Goal: Task Accomplishment & Management: Manage account settings

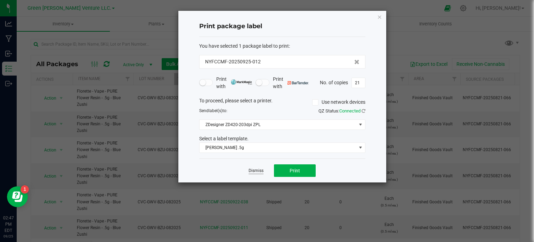
click at [250, 170] on link "Dismiss" at bounding box center [256, 171] width 15 height 6
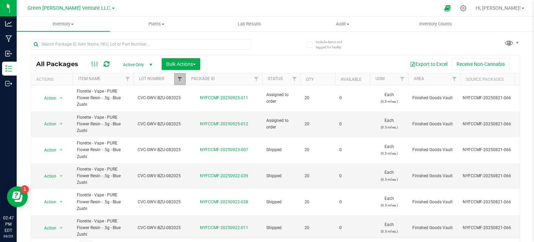
click at [180, 80] on span "Filter" at bounding box center [180, 79] width 6 height 6
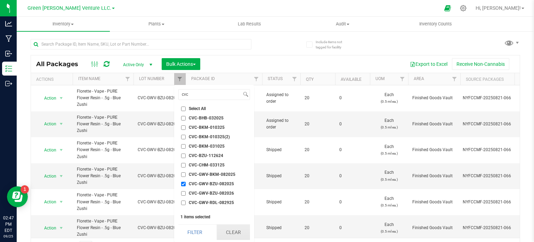
click at [230, 235] on button "Clear" at bounding box center [233, 231] width 33 height 15
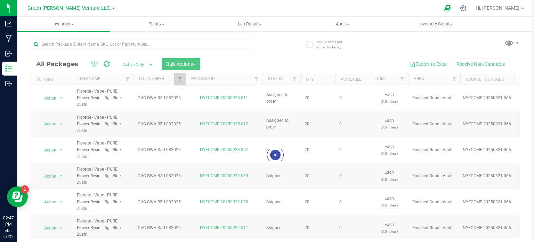
scroll to position [1044, 0]
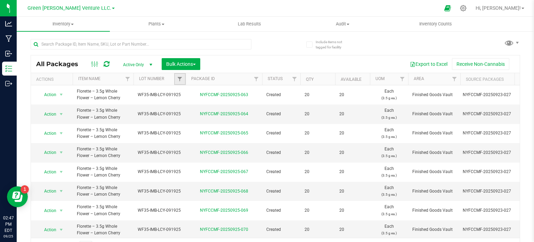
click at [182, 82] on link "Filter" at bounding box center [179, 79] width 11 height 12
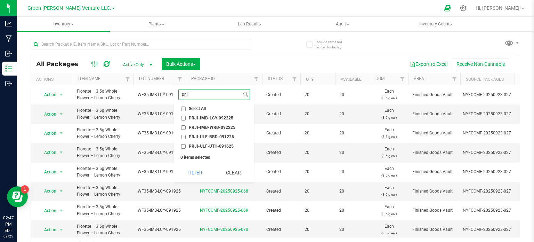
type input "prji"
click at [181, 117] on input "PRJI-IMB-LCY-092225" at bounding box center [183, 118] width 5 height 5
checkbox input "true"
click at [182, 126] on input "PRJI-IMB-WRB-092225" at bounding box center [183, 127] width 5 height 5
checkbox input "true"
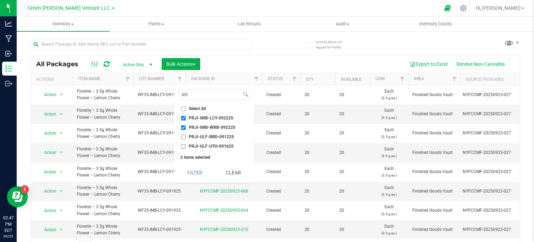
click at [182, 135] on input "PRJI-ULF-BBD-091225" at bounding box center [183, 137] width 5 height 5
checkbox input "true"
click at [181, 145] on input "PRJI-ULF-UTH-091625" at bounding box center [183, 146] width 5 height 5
checkbox input "true"
click at [228, 171] on button "Clear" at bounding box center [233, 172] width 33 height 15
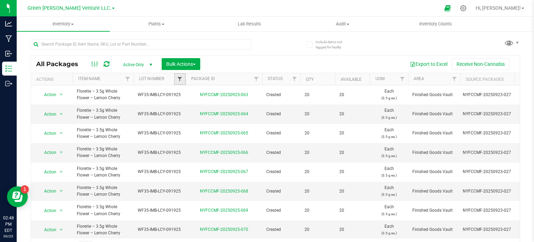
click at [178, 79] on span "Filter" at bounding box center [180, 79] width 6 height 6
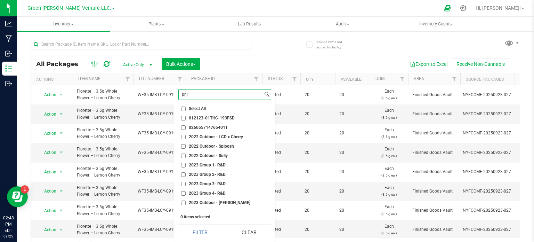
click at [188, 95] on input "prji" at bounding box center [221, 94] width 84 height 10
paste input "PRJI-IMB-RRZ-092225"
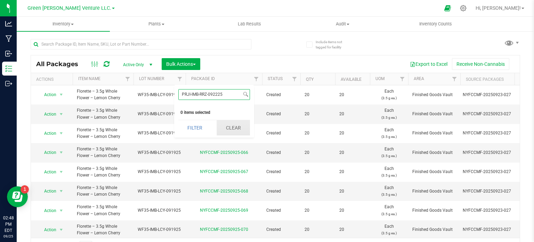
type input "PRJI-IMB-RRZ-092225"
click at [236, 127] on button "Clear" at bounding box center [233, 127] width 33 height 15
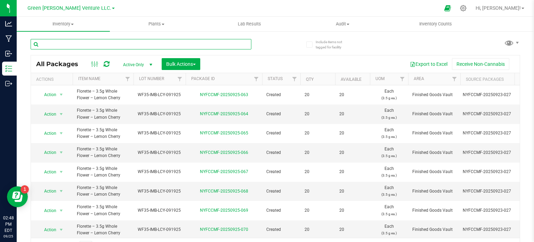
click at [63, 45] on input "text" at bounding box center [141, 44] width 221 height 10
paste input "PRJI-IMB-RRZ-092225"
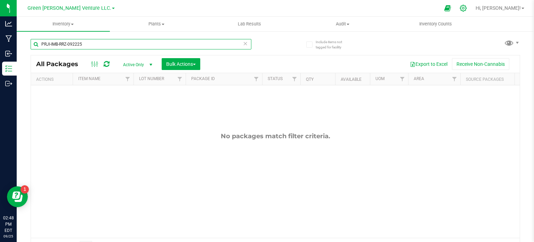
type input "PRJI-IMB-RRZ-092225"
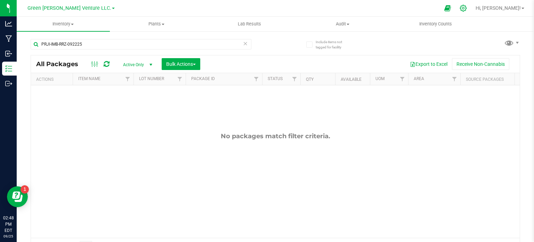
click at [467, 6] on icon at bounding box center [462, 8] width 7 height 7
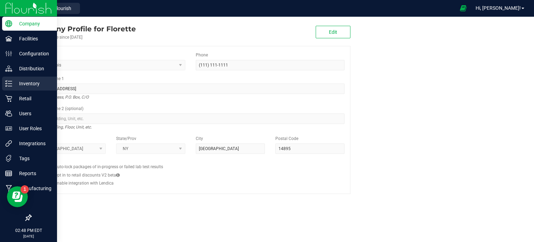
click at [22, 83] on p "Inventory" at bounding box center [33, 83] width 42 height 8
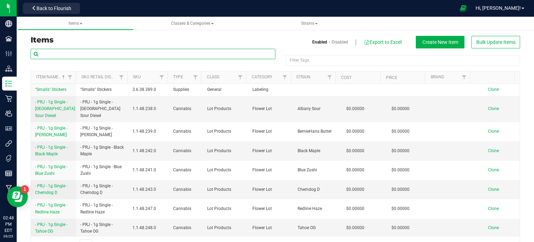
click at [159, 56] on input "text" at bounding box center [153, 54] width 245 height 10
paste input "PRJI-IMB-RRZ-092225"
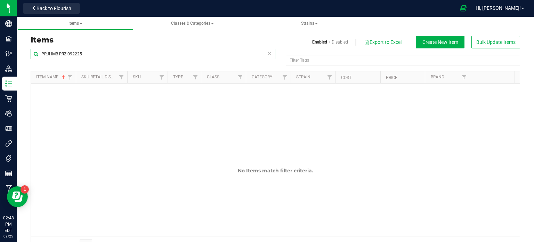
click at [87, 52] on input "PRJI-IMB-RRZ-092225" at bounding box center [153, 54] width 245 height 10
type input "P"
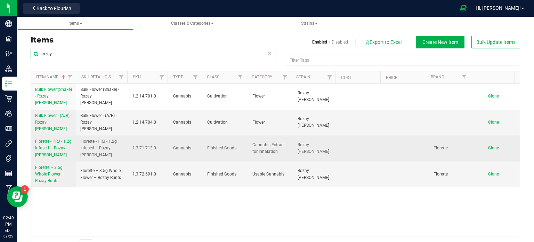
type input "rozay"
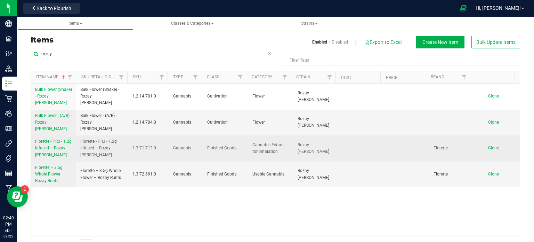
click at [46, 142] on span "Florette - PRJ - 1.2g Infused – Rozay [PERSON_NAME]" at bounding box center [53, 148] width 36 height 18
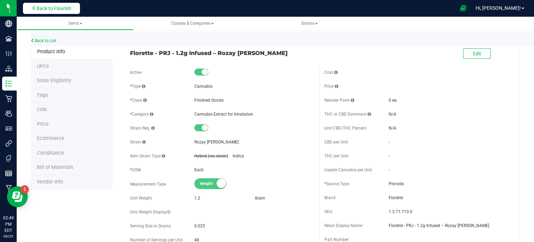
click at [49, 5] on button "Back to Flourish" at bounding box center [51, 8] width 57 height 11
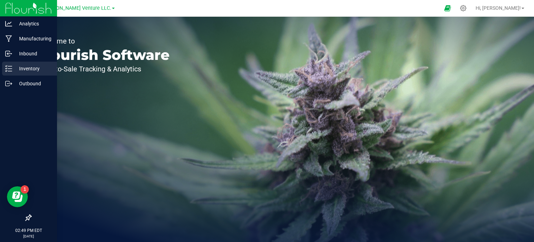
click at [28, 66] on p "Inventory" at bounding box center [33, 68] width 42 height 8
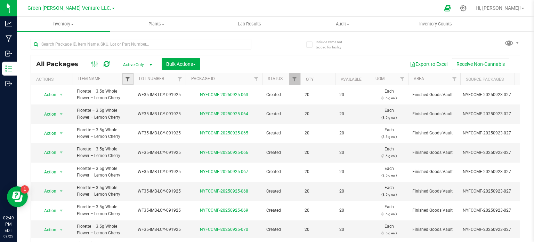
click at [127, 78] on span "Filter" at bounding box center [128, 79] width 6 height 6
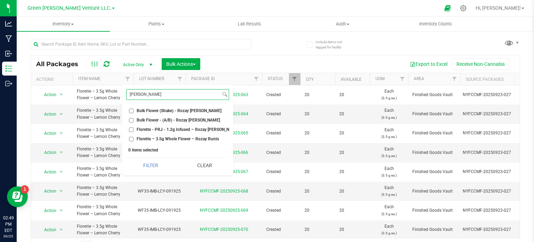
type input "roza"
click at [130, 118] on input "Bulk Flower - (A/B) - Rozay [PERSON_NAME]" at bounding box center [131, 120] width 5 height 5
checkbox input "true"
click at [130, 128] on input "Florette - PRJ - 1.2g Infused – Rozay [PERSON_NAME]" at bounding box center [131, 129] width 5 height 5
checkbox input "true"
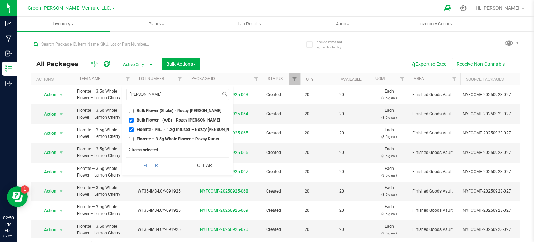
click at [132, 109] on input "Bulk Flower (Shake) - Rozay [PERSON_NAME]" at bounding box center [131, 110] width 5 height 5
checkbox input "true"
click at [143, 165] on button "Filter" at bounding box center [150, 164] width 49 height 15
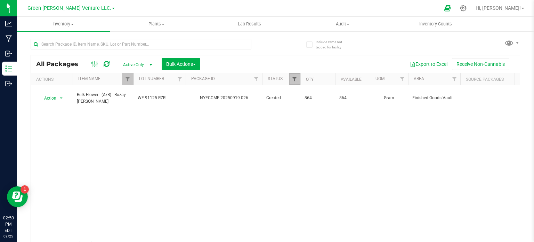
click at [296, 76] on span "Filter" at bounding box center [295, 79] width 6 height 6
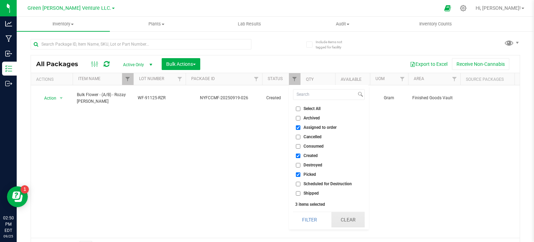
click at [358, 220] on button "Clear" at bounding box center [347, 219] width 33 height 15
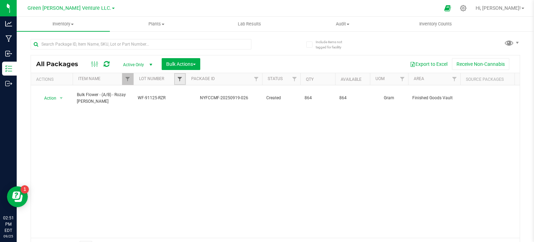
click at [178, 79] on span "Filter" at bounding box center [180, 79] width 6 height 6
type input "r"
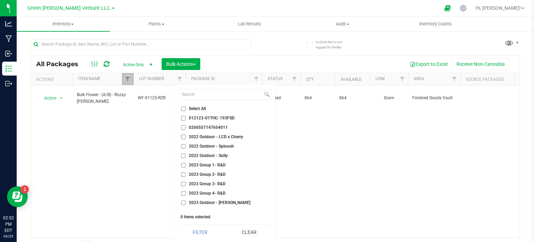
click at [125, 75] on link "Filter" at bounding box center [127, 79] width 11 height 12
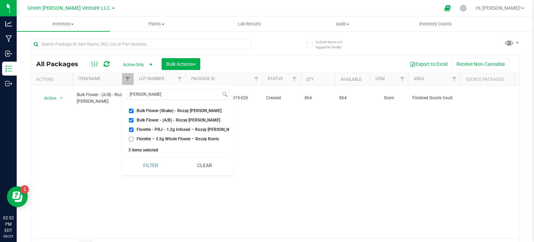
click at [130, 137] on input "Florette – 3.5g Whole Flower – Rozay Runts" at bounding box center [131, 139] width 5 height 5
checkbox input "true"
click at [154, 170] on button "Filter" at bounding box center [150, 164] width 49 height 15
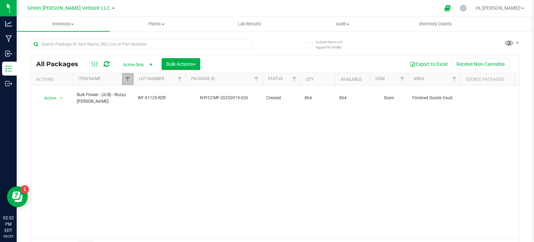
drag, startPoint x: 130, startPoint y: 80, endPoint x: 129, endPoint y: 90, distance: 10.1
click at [130, 80] on span "Filter" at bounding box center [128, 79] width 6 height 6
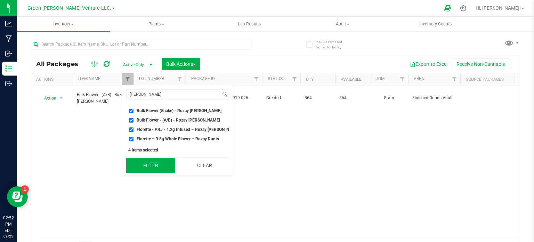
click at [149, 166] on button "Filter" at bounding box center [150, 164] width 49 height 15
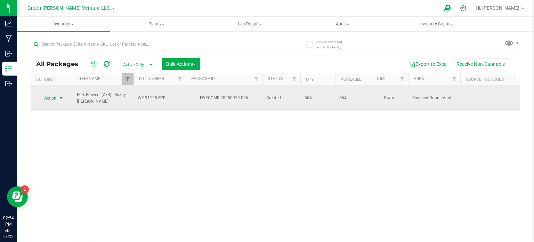
click at [50, 94] on span "Action" at bounding box center [47, 98] width 19 height 10
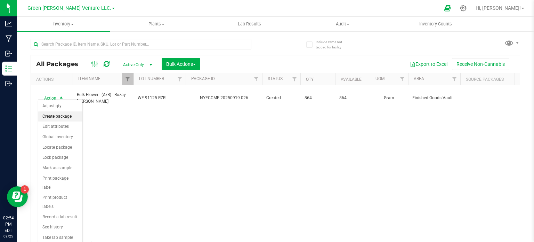
click at [56, 114] on li "Create package" at bounding box center [60, 116] width 44 height 10
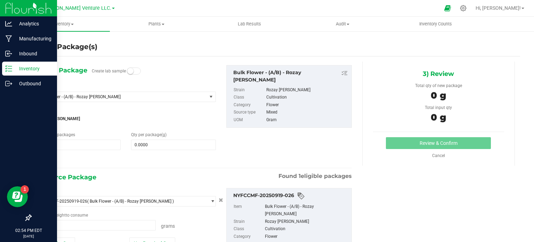
click at [38, 66] on p "Inventory" at bounding box center [33, 68] width 42 height 8
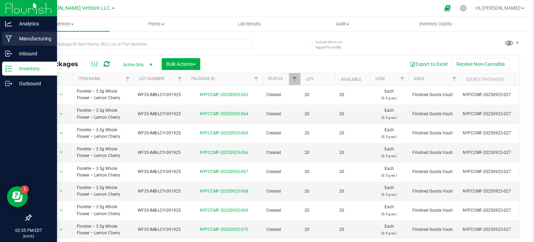
click at [43, 41] on p "Manufacturing" at bounding box center [33, 38] width 42 height 8
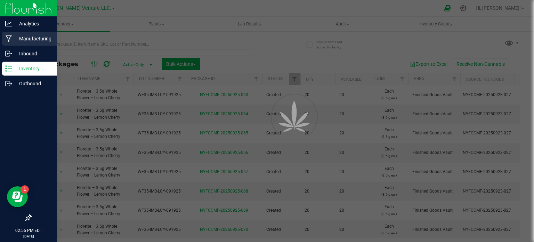
click at [10, 39] on icon at bounding box center [9, 38] width 7 height 7
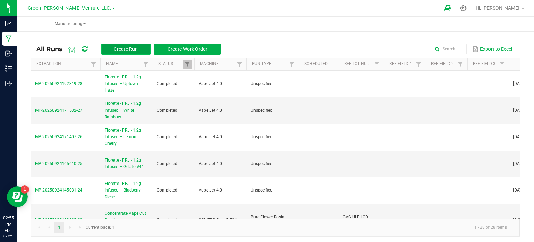
click at [140, 46] on button "Create Run" at bounding box center [125, 48] width 49 height 11
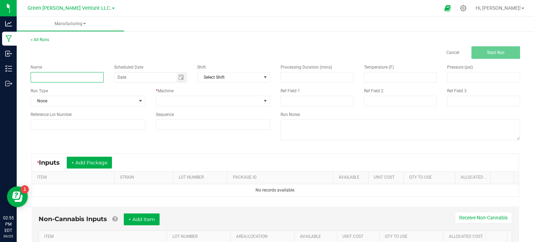
click at [46, 76] on input at bounding box center [67, 77] width 73 height 10
paste input "Florette - PRJ - 1.2g Infused – Rozay [PERSON_NAME]"
type input "Florette - PRJ - 1.2g Infused – Rozay [PERSON_NAME]"
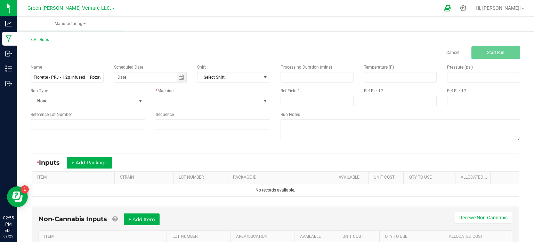
click at [170, 47] on div "Cancel Start Run" at bounding box center [275, 52] width 500 height 13
click at [175, 98] on span at bounding box center [208, 101] width 105 height 10
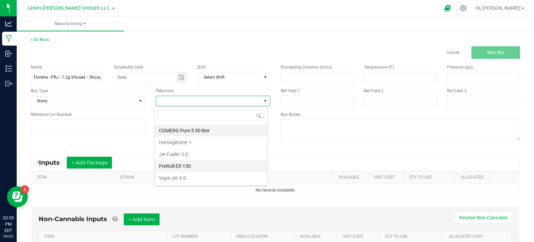
scroll to position [10, 113]
click at [174, 179] on li "Vape Jet 4.0" at bounding box center [211, 178] width 113 height 12
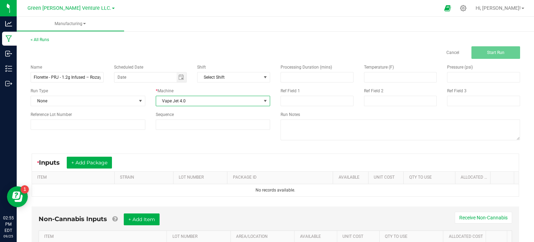
click at [209, 49] on div "Cancel Start Run" at bounding box center [275, 52] width 500 height 13
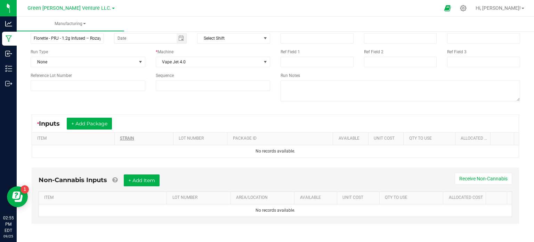
scroll to position [40, 0]
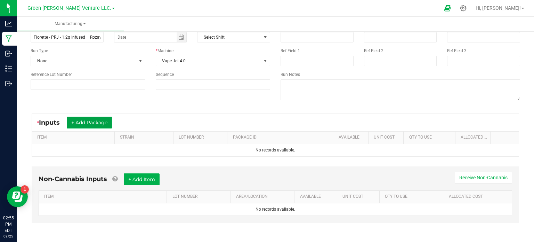
click at [94, 122] on button "+ Add Package" at bounding box center [89, 122] width 45 height 12
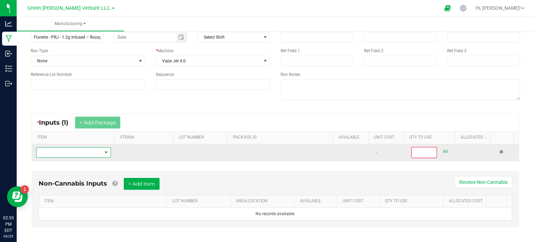
click at [76, 151] on span "NO DATA FOUND" at bounding box center [68, 152] width 65 height 10
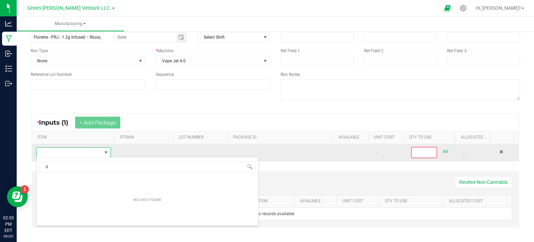
scroll to position [10, 72]
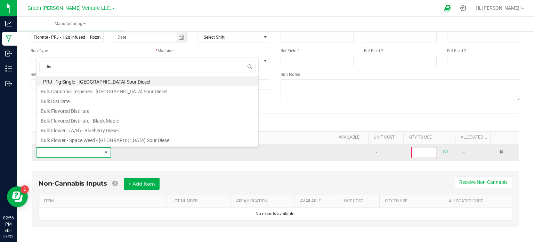
type input "dist"
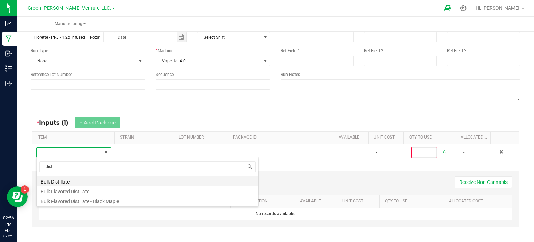
click at [56, 181] on li "Bulk Distillate" at bounding box center [147, 181] width 222 height 10
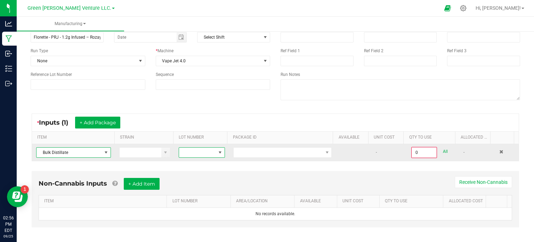
click at [217, 150] on span at bounding box center [220, 152] width 6 height 6
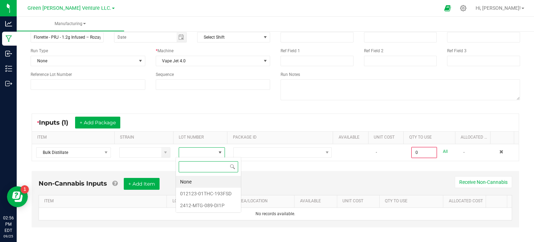
scroll to position [10, 45]
click at [207, 195] on li "012123-01THC-193FSD" at bounding box center [208, 193] width 65 height 12
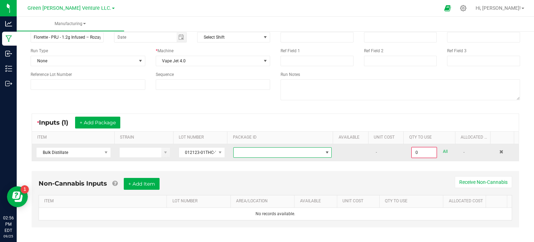
click at [324, 152] on span at bounding box center [327, 152] width 6 height 6
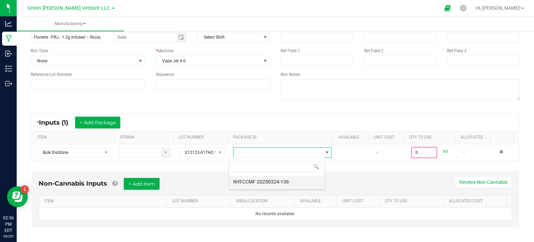
scroll to position [10, 96]
click at [295, 184] on li "NYFCCMF-20250324-136" at bounding box center [277, 182] width 96 height 12
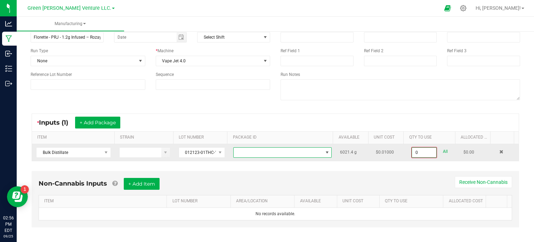
click at [419, 152] on input "0" at bounding box center [424, 152] width 24 height 10
type input "0"
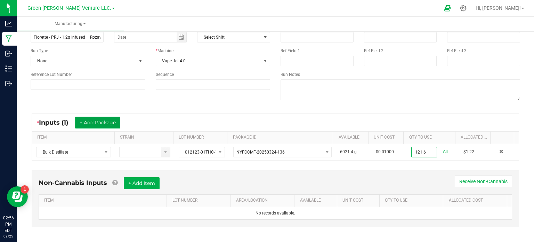
type input "121.6000 g"
click at [106, 122] on button "+ Add Package" at bounding box center [97, 122] width 45 height 12
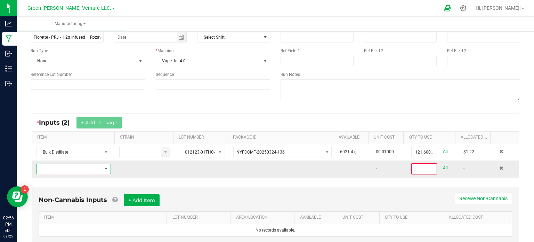
click at [104, 166] on span "NO DATA FOUND" at bounding box center [106, 169] width 6 height 6
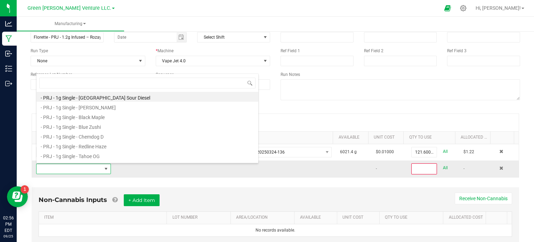
scroll to position [10, 72]
click at [63, 80] on input at bounding box center [147, 83] width 216 height 11
drag, startPoint x: 63, startPoint y: 80, endPoint x: 48, endPoint y: 83, distance: 15.2
click at [48, 83] on input at bounding box center [147, 83] width 216 height 11
type input "roza"
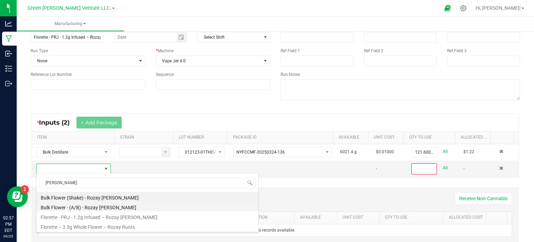
click at [98, 208] on li "Bulk Flower - (A/B) - Rozay [PERSON_NAME]" at bounding box center [147, 206] width 222 height 10
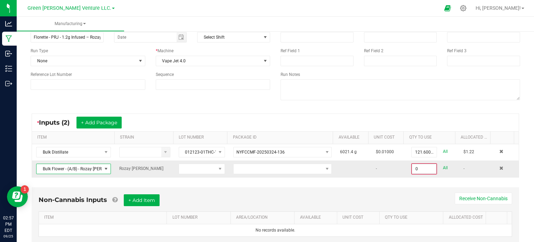
click at [412, 165] on input "0" at bounding box center [424, 169] width 24 height 10
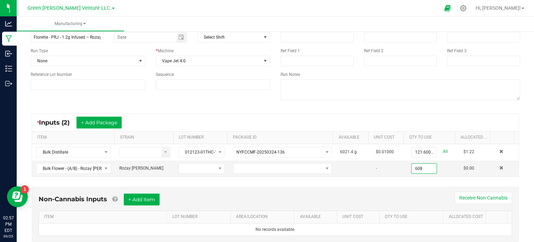
click at [363, 108] on div "* Inputs (2) + Add Package ITEM STRAIN LOT NUMBER PACKAGE ID AVAILABLE Unit Cos…" at bounding box center [275, 145] width 500 height 76
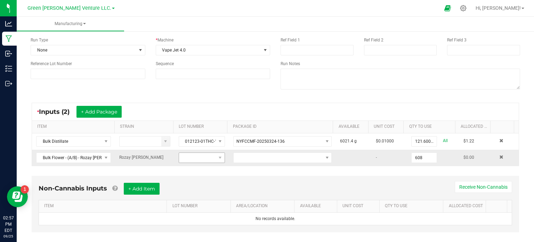
scroll to position [60, 0]
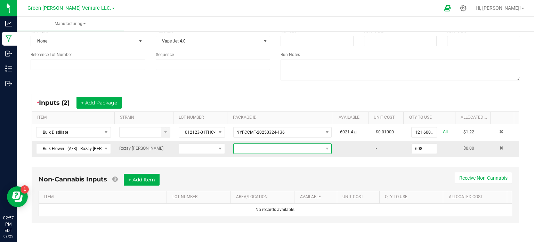
click at [270, 150] on span at bounding box center [278, 149] width 89 height 10
click at [267, 178] on li "NYFCCMF-20250919-026" at bounding box center [277, 177] width 96 height 12
type input "608.0000 g"
click at [217, 148] on span at bounding box center [220, 149] width 6 height 6
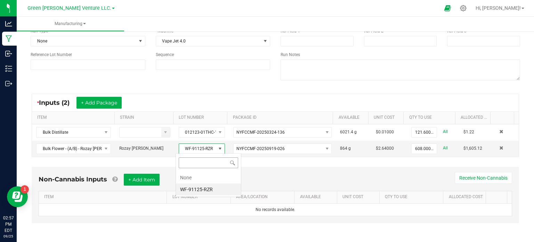
scroll to position [10, 45]
click at [204, 188] on li "WF-91125-RZR" at bounding box center [208, 189] width 65 height 12
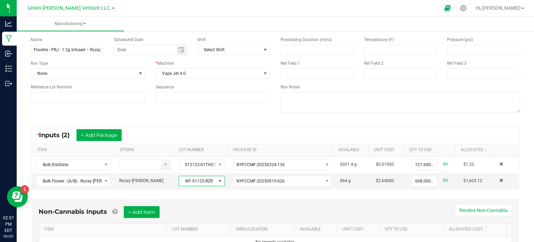
scroll to position [0, 0]
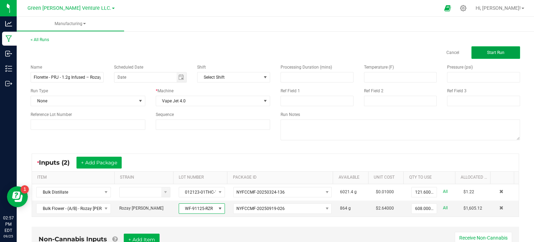
click at [500, 56] on button "Start Run" at bounding box center [495, 52] width 49 height 13
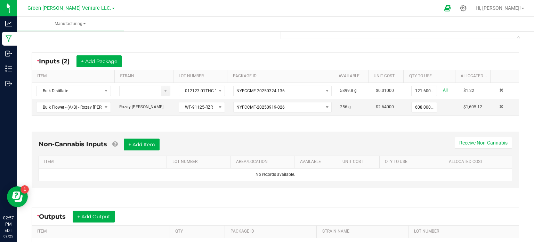
scroll to position [202, 0]
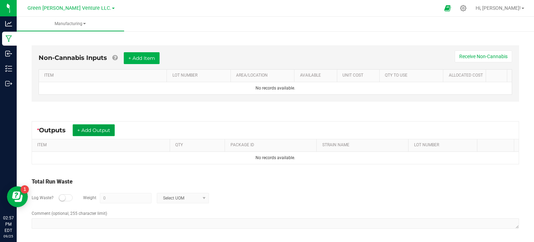
click at [96, 129] on button "+ Add Output" at bounding box center [94, 130] width 42 height 12
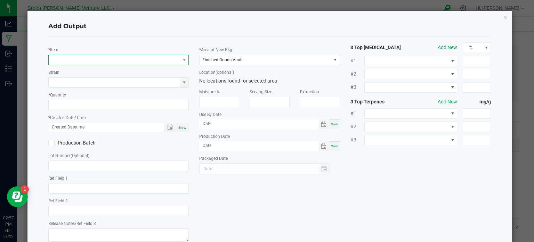
click at [89, 60] on span "NO DATA FOUND" at bounding box center [114, 60] width 131 height 10
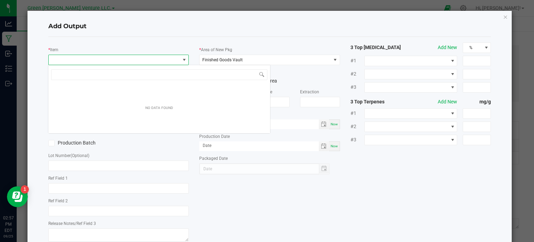
scroll to position [10, 139]
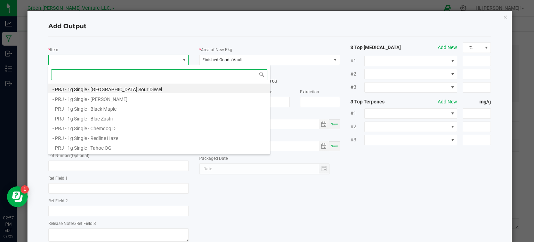
drag, startPoint x: 78, startPoint y: 58, endPoint x: 66, endPoint y: 70, distance: 16.7
click at [66, 70] on input at bounding box center [159, 74] width 216 height 11
paste input "Florette - PRJ - 1.2g Infused – Rozay [PERSON_NAME]"
type input "Florette - PRJ - 1.2g Infused – Rozay [PERSON_NAME]"
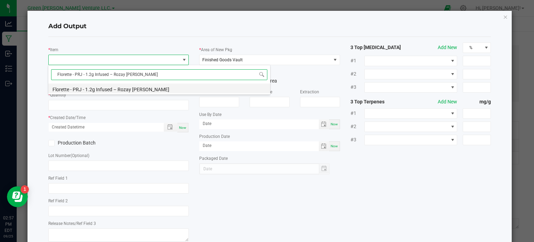
click at [109, 87] on li "Florette - PRJ - 1.2g Infused – Rozay [PERSON_NAME]" at bounding box center [159, 88] width 222 height 10
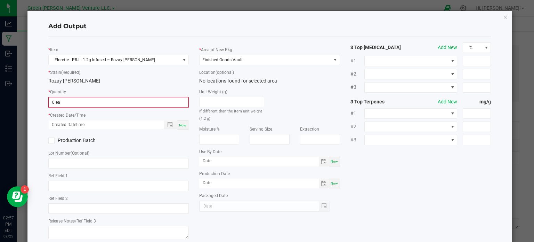
click at [63, 97] on span "0 ea" at bounding box center [119, 102] width 140 height 10
click at [63, 101] on input "0" at bounding box center [118, 102] width 139 height 10
type input "608 ea"
click at [147, 83] on div "Rozay [PERSON_NAME]" at bounding box center [118, 80] width 141 height 7
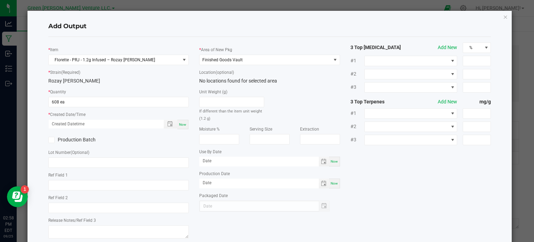
click at [53, 137] on span at bounding box center [51, 140] width 6 height 6
click at [0, 0] on input "Production Batch" at bounding box center [0, 0] width 0 height 0
click at [58, 165] on input "text" at bounding box center [118, 162] width 141 height 10
paste input "PRJI-IMB-RRZ-092225"
click at [146, 162] on input "PRJI-IMB-RRZ-092225" at bounding box center [118, 162] width 141 height 10
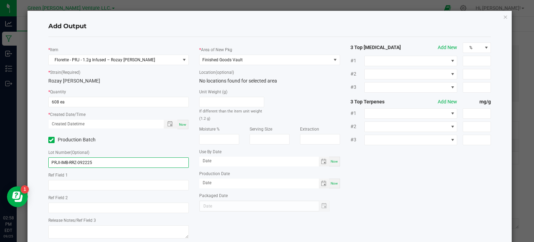
type input "PRJI-IMB-RRZ-092225"
click at [180, 123] on span "Now" at bounding box center [182, 124] width 7 height 4
type input "09/25/2025 2:58 PM"
type input "[DATE]"
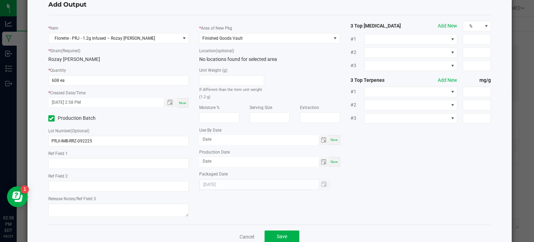
scroll to position [39, 0]
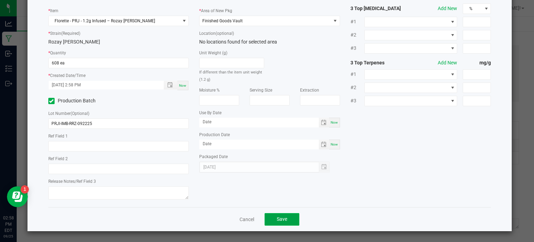
click at [294, 217] on button "Save" at bounding box center [281, 219] width 35 height 13
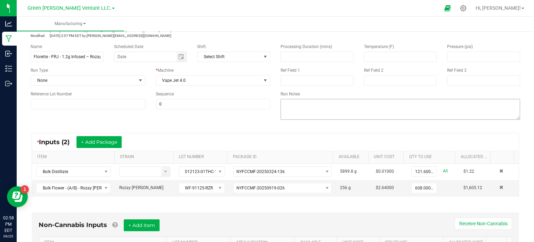
scroll to position [70, 0]
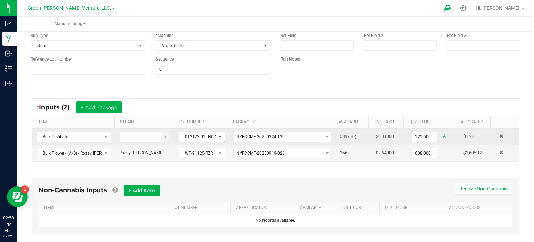
click at [217, 137] on span at bounding box center [220, 137] width 6 height 6
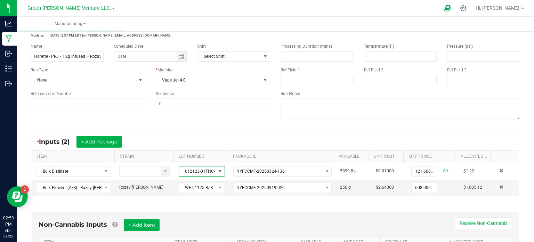
scroll to position [0, 0]
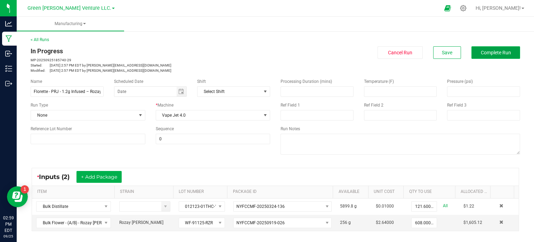
click at [480, 56] on button "Complete Run" at bounding box center [495, 52] width 49 height 13
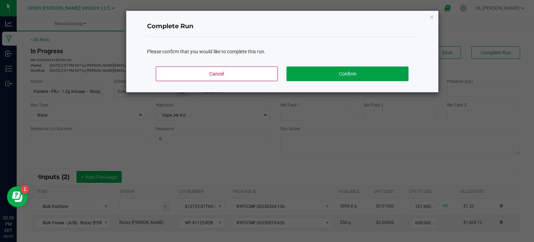
click at [395, 68] on button "Confirm" at bounding box center [347, 73] width 122 height 15
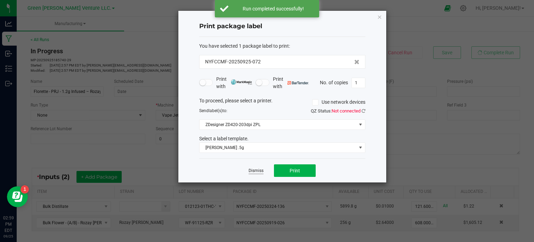
click at [254, 168] on link "Dismiss" at bounding box center [256, 171] width 15 height 6
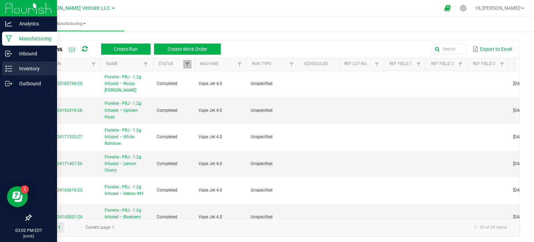
click at [13, 70] on p "Inventory" at bounding box center [33, 68] width 42 height 8
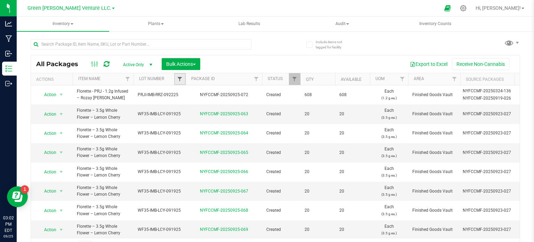
click at [181, 79] on span "Filter" at bounding box center [180, 79] width 6 height 6
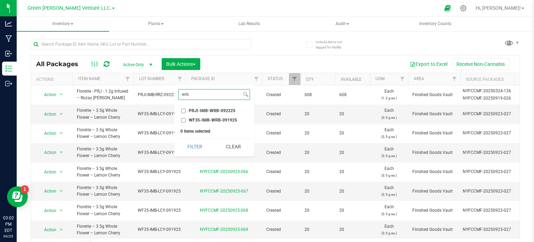
type input "wrb"
click at [182, 108] on input "PRJI-IMB-WRB-092225" at bounding box center [183, 110] width 5 height 5
click at [182, 146] on button "Filter" at bounding box center [194, 146] width 33 height 15
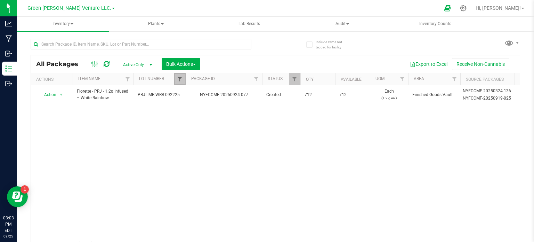
click at [180, 78] on span "Filter" at bounding box center [180, 79] width 6 height 6
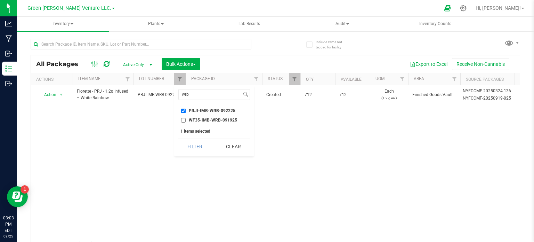
click at [184, 108] on input "PRJI-IMB-WRB-092225" at bounding box center [183, 110] width 5 height 5
checkbox input "false"
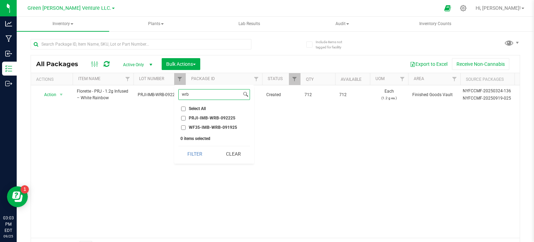
click at [193, 91] on input "wrb" at bounding box center [210, 94] width 63 height 10
type input "w"
type input "trz"
click at [181, 117] on input "CGF7-ULF-TRZ-091225" at bounding box center [183, 118] width 5 height 5
checkbox input "true"
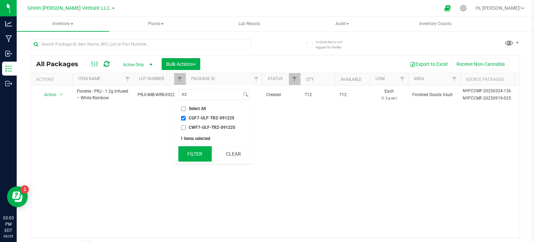
click at [198, 154] on button "Filter" at bounding box center [194, 153] width 33 height 15
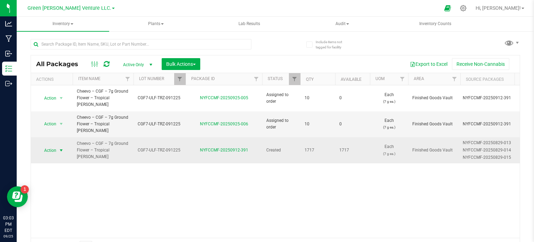
click at [48, 145] on span "Action" at bounding box center [47, 150] width 19 height 10
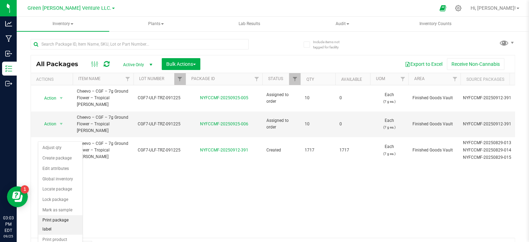
click at [57, 218] on li "Print package label" at bounding box center [60, 224] width 44 height 19
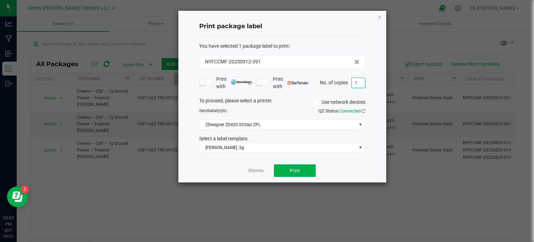
click at [359, 86] on input "1" at bounding box center [358, 83] width 13 height 10
type input "400"
click at [293, 168] on span "Print" at bounding box center [295, 171] width 10 height 6
click at [268, 146] on span "[PERSON_NAME] .5g" at bounding box center [277, 147] width 157 height 10
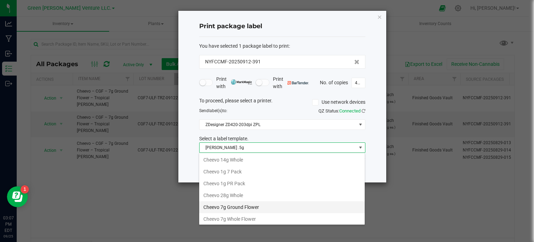
click at [230, 207] on li "Cheevo 7g Ground Flower" at bounding box center [281, 207] width 165 height 12
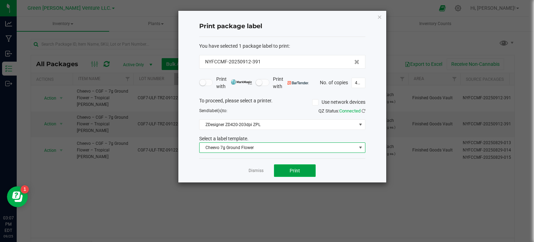
click at [291, 169] on span "Print" at bounding box center [295, 171] width 10 height 6
click at [380, 18] on icon "button" at bounding box center [379, 17] width 5 height 8
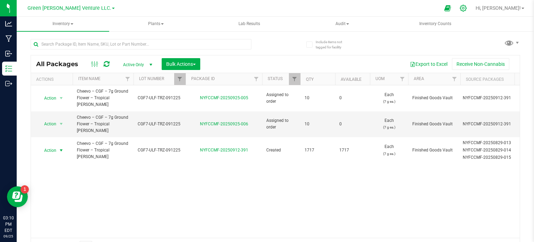
click at [466, 9] on icon at bounding box center [463, 8] width 7 height 7
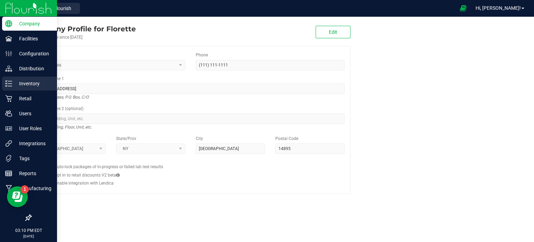
click at [10, 83] on icon at bounding box center [8, 83] width 7 height 7
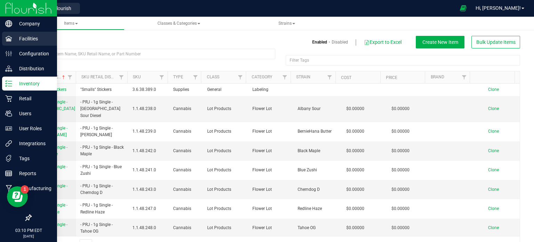
click at [23, 43] on div "Facilities" at bounding box center [29, 39] width 55 height 14
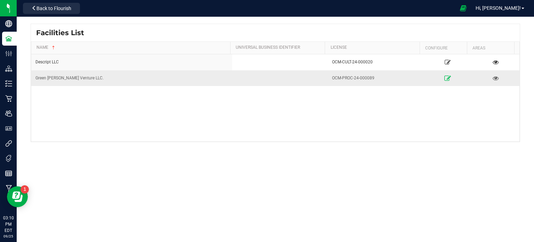
click at [444, 79] on icon at bounding box center [447, 77] width 7 height 5
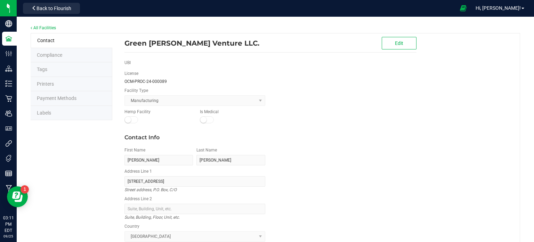
click at [58, 111] on li "Labels" at bounding box center [72, 113] width 82 height 15
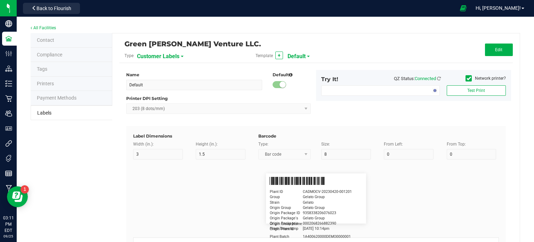
type input "2.25"
type input "1.25"
type input "20"
type input "5"
type input "Customer"
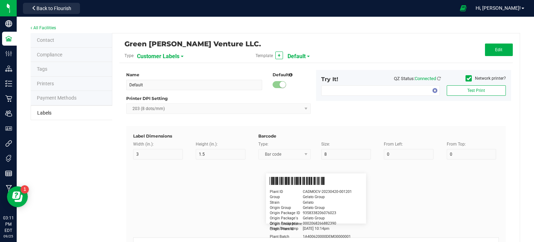
type input "15"
type input "5"
type input "[PERSON_NAME]"
type input "Product"
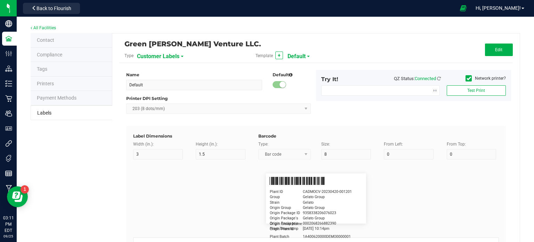
type input "15"
type input "5"
type input "10"
type input "GSC Oil Tincture"
type input "Qty"
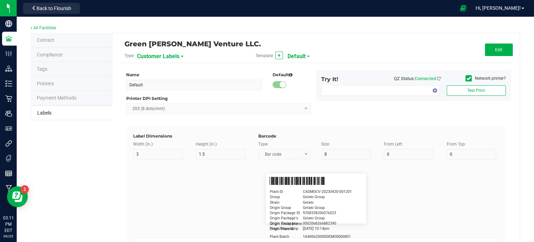
type input "5"
type input "15"
type input "3 ea"
type input "Physician"
type input "15"
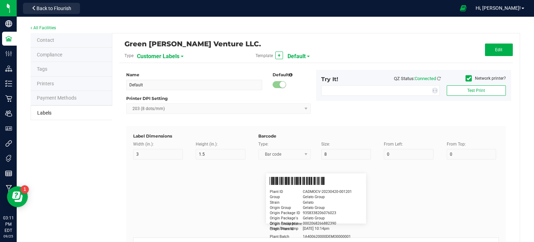
type input "5"
type input "Docfirst Doclast, MD."
type input "Order Date"
type input "15"
type input "5"
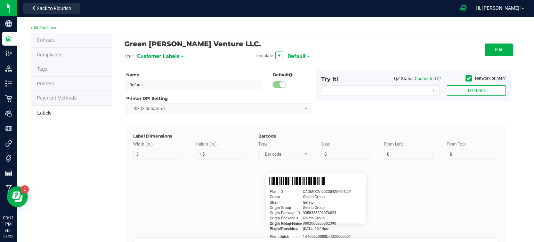
type input "25"
type input "[DATE] 1:17 pm"
type input "Package ID"
type input "15"
type input "5"
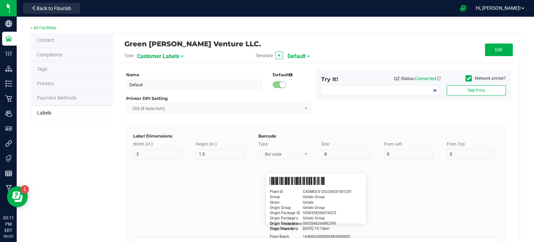
type input "10"
type input "CADMODS-20230420-096"
type input "Lot Number"
type input "15"
type input "5"
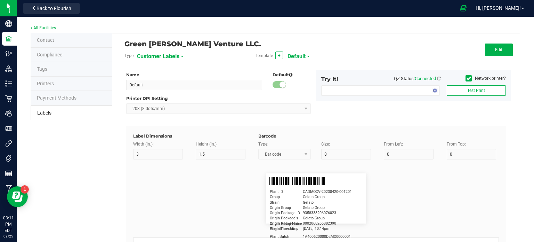
type input "10"
type input "LOTPXGDP-0912"
type input "Warning"
type input "15"
type input "5"
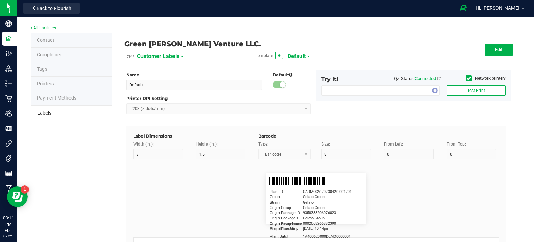
type input "30"
type input "Type Warning Here"
type input "Brand"
type input "15"
type input "5"
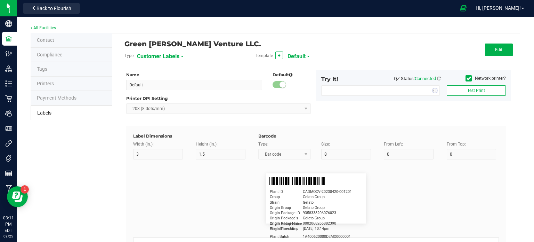
type input "30"
type input "Cannabis Co."
type input "NDC Number"
type input "15"
type input "5"
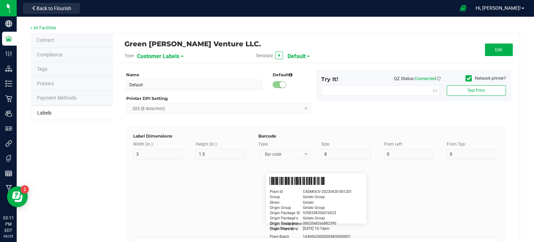
type input "30"
type input "[PHONE_NUMBER]"
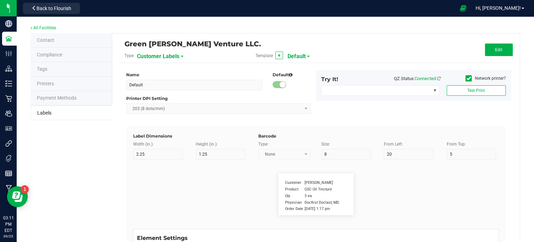
click at [180, 57] on div "Customer Labels" at bounding box center [175, 56] width 76 height 13
click at [177, 55] on span "Customer Labels" at bounding box center [158, 56] width 42 height 12
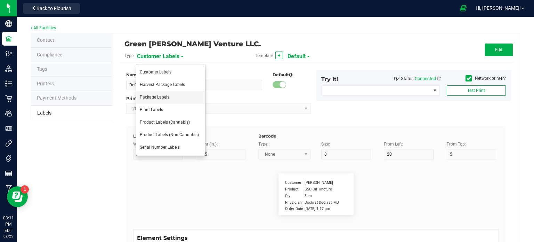
click at [164, 96] on span "Package Labels" at bounding box center [155, 97] width 30 height 5
type input "Inventory Labels"
type input "2"
type input "1"
type input "14"
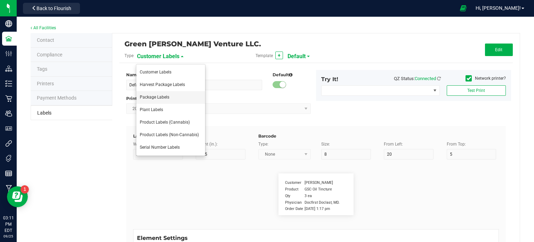
type input "8"
type input "20"
type input "SKU Name"
type input "25"
type input "5"
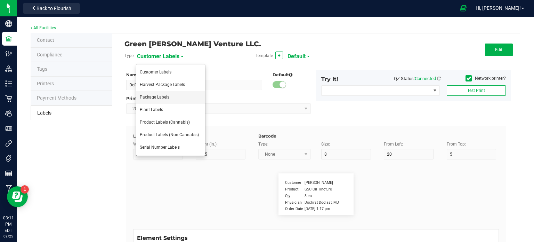
type input "3"
type input "4"
type input "Gelato Pen"
type input "Lot:"
type input "6"
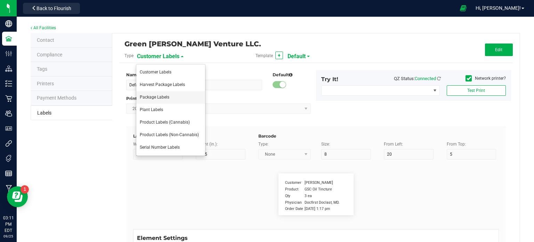
type input "6"
type input "3"
type input "8"
type input "LOT918234"
type input "Package ID"
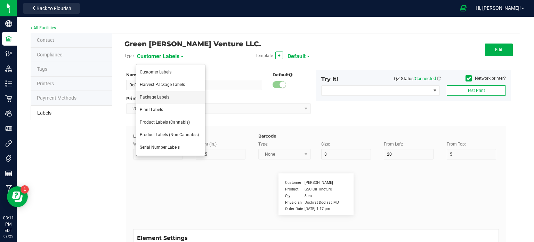
type input "25"
type input "10"
type input "5"
type input "CADMODS-20230420-096"
type input "Strain"
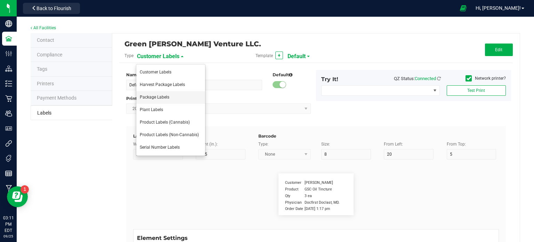
type input "25"
type input "10"
type input "15"
type input "Gelato"
type input "Size"
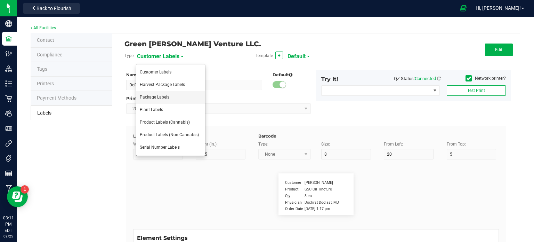
type input "25"
type input "10"
type input "20"
type input "44 ea"
type input "Package Date"
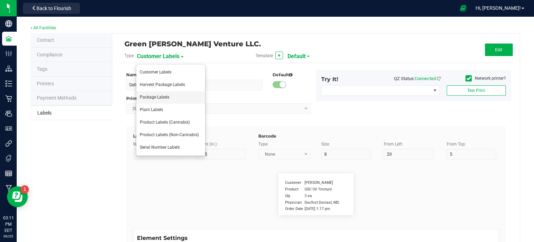
type input "25"
type input "10"
type input "25"
type input "[DATE] 10:14pm"
type input "SKU"
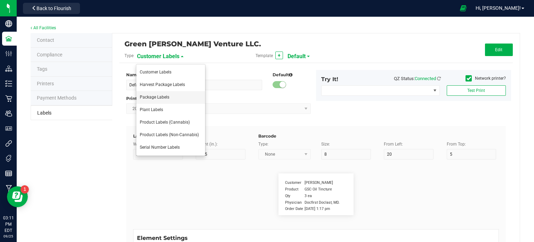
type input "25"
type input "10"
type input "30"
type input "42P017"
type input "Ref Field 1"
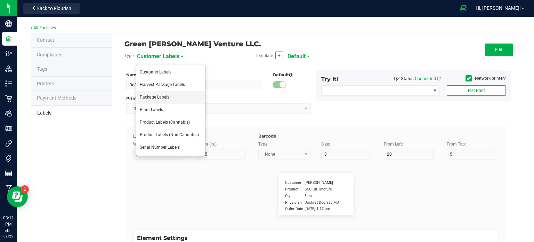
type input "25"
type input "10"
type input "35"
type input "Ref Field 1 Value"
type input "Ref Field 2"
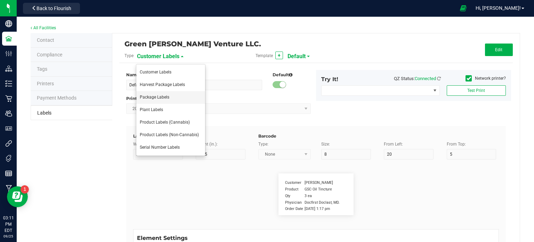
type input "25"
type input "10"
type input "35"
type input "Ref Field 2 Value"
type input "Ref Field 3"
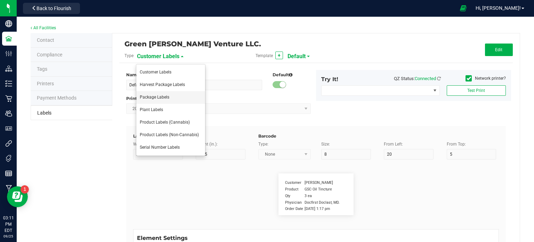
type input "25"
type input "10"
type input "35"
type input "Ref Field 3 Value"
type input "Item Ref Field 1"
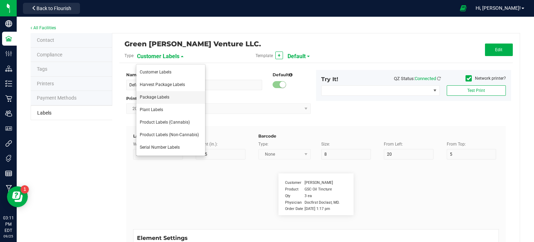
type input "25"
type input "10"
type input "35"
type input "Item Ref Field 1 Value"
type input "Item Ref Field 2"
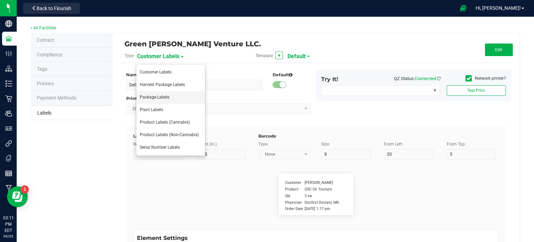
type input "25"
type input "10"
type input "35"
type input "Item Ref Field 2 Value"
type input "Item Ref Field 3"
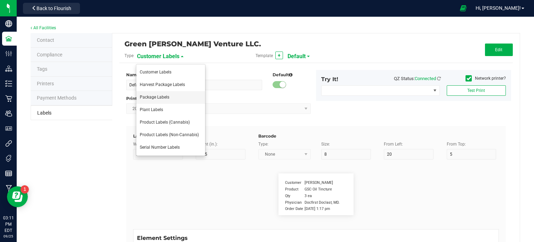
type input "25"
type input "10"
type input "35"
type input "Item Ref Field 3 Value"
type input "Item Ref Field 4"
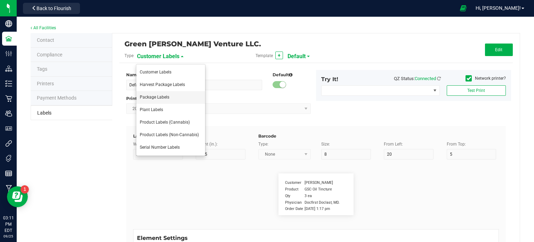
type input "25"
type input "10"
type input "35"
type input "Item Ref Field 4 Value"
type input "Item Ref Field 5"
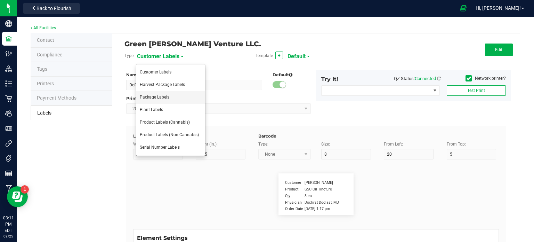
type input "25"
type input "10"
type input "35"
type input "Item Ref Field 5 Value"
type input "NDC Number"
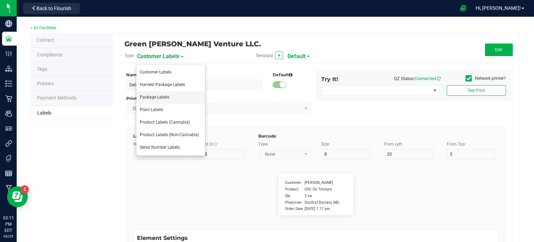
type input "25"
type input "10"
type input "35"
type input "[PHONE_NUMBER]"
type input "Number of Servings"
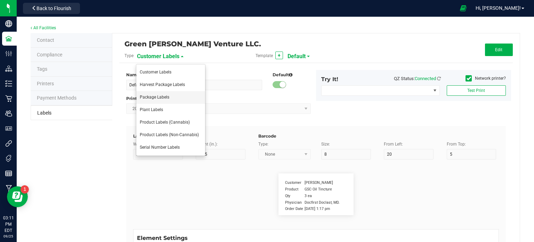
type input "25"
type input "10"
type input "35"
type input "4 servings/item"
type input "Serving Size"
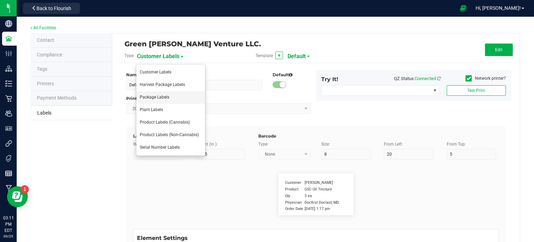
type input "25"
type input "10"
type input "35"
type input "1 cup"
type input "Serving Size (Grams)"
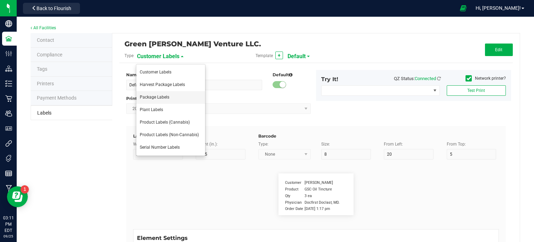
type input "25"
type input "10"
type input "35"
type input "4 g"
type input "Item Ingredients"
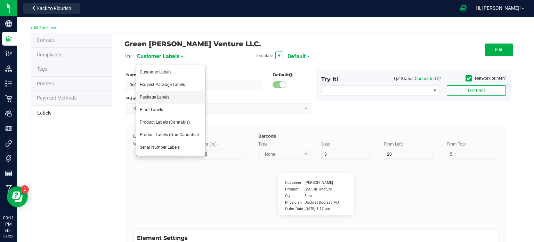
type input "25"
type input "10"
type input "35"
type input "Ingredient one, ingredient two"
type input "Allergens"
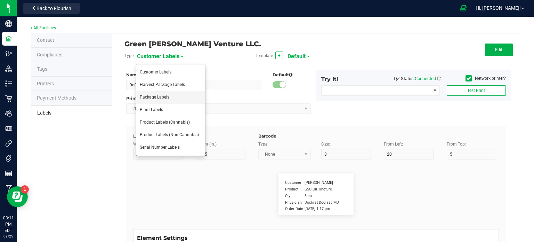
type input "25"
type input "10"
type input "35"
type input "Tree Nuts, Soy, Wheat"
type input "Feel"
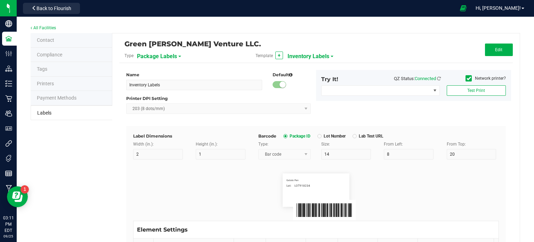
click at [313, 58] on span "Inventory Labels" at bounding box center [308, 56] width 42 height 12
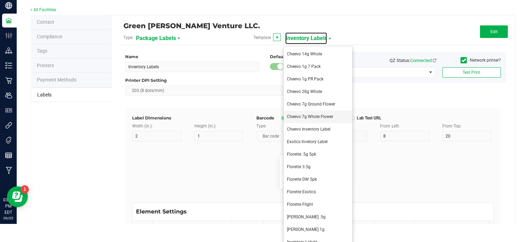
scroll to position [26, 0]
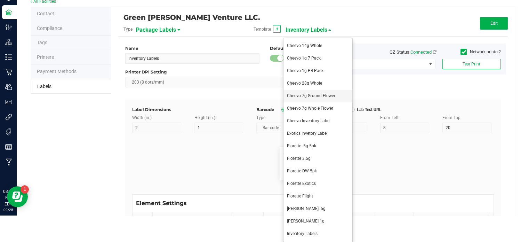
click at [324, 97] on span "Cheevo 7g Ground Flower" at bounding box center [311, 95] width 48 height 5
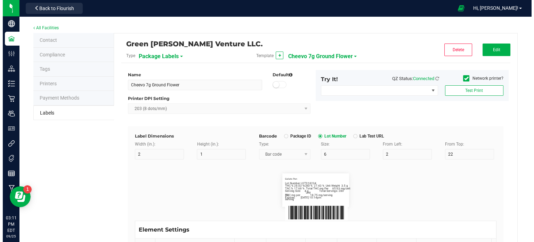
scroll to position [0, 0]
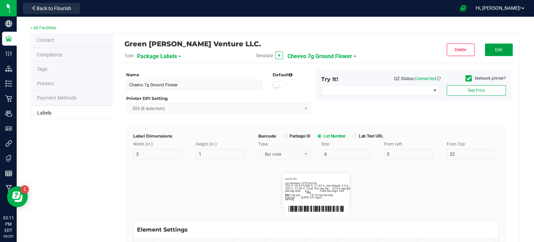
click at [502, 51] on button "Edit" at bounding box center [499, 49] width 28 height 13
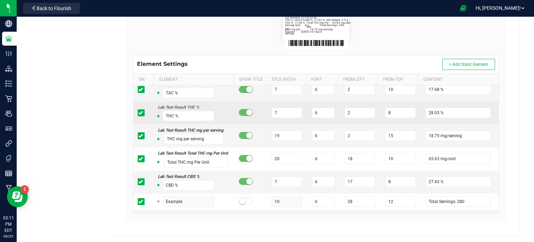
scroll to position [139, 0]
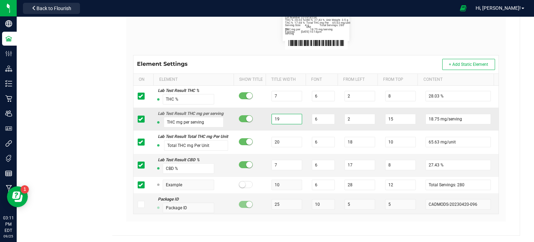
click at [284, 116] on input "19" at bounding box center [286, 119] width 31 height 10
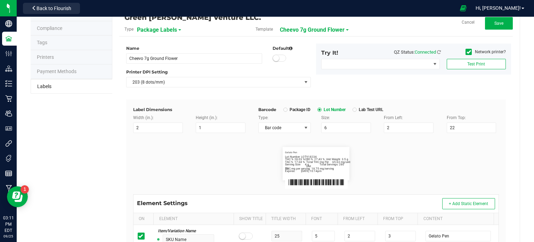
scroll to position [0, 0]
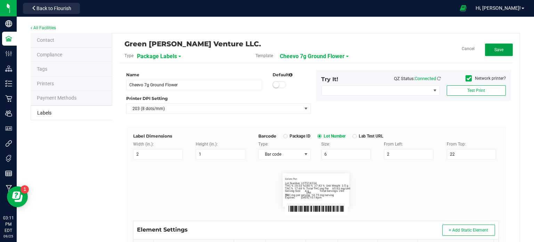
click at [498, 51] on span "Save" at bounding box center [498, 49] width 9 height 5
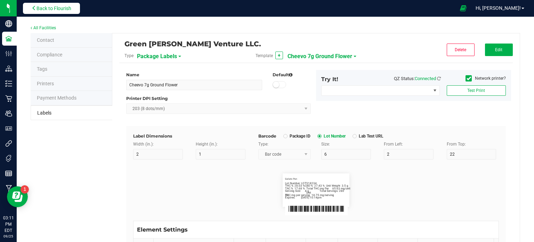
click at [61, 13] on button "Back to Flourish" at bounding box center [51, 8] width 57 height 11
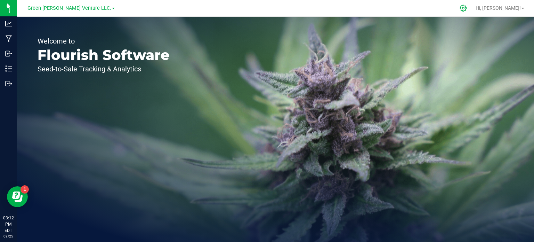
click at [466, 9] on icon at bounding box center [463, 8] width 7 height 7
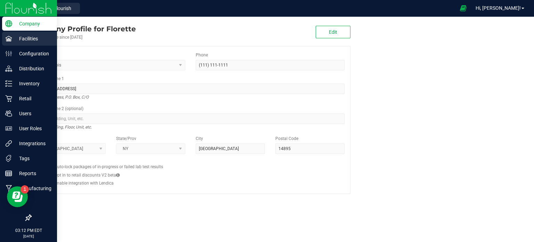
click at [22, 43] on div "Facilities" at bounding box center [29, 39] width 55 height 14
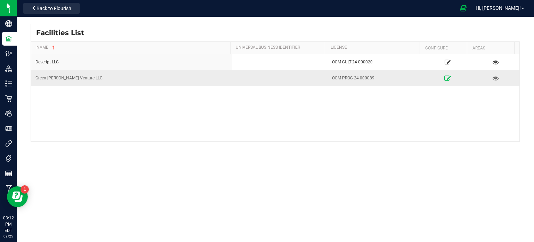
click at [444, 78] on icon at bounding box center [447, 77] width 7 height 5
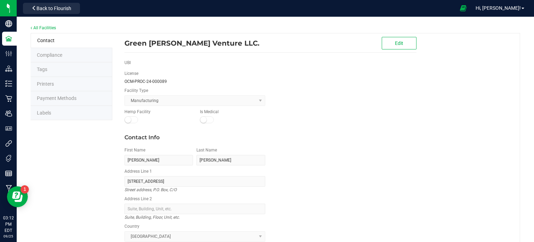
click at [47, 111] on span "Labels" at bounding box center [44, 113] width 14 height 6
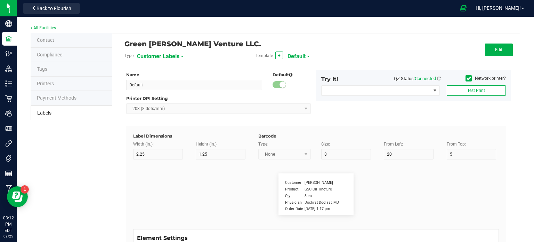
click at [173, 58] on span "Customer Labels" at bounding box center [158, 56] width 42 height 12
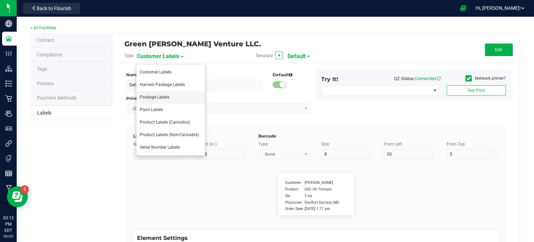
click at [186, 98] on li "Package Labels" at bounding box center [170, 97] width 69 height 13
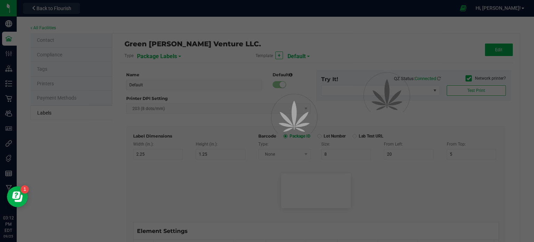
type input "Inventory Labels"
type input "2"
type input "1"
type input "14"
type input "8"
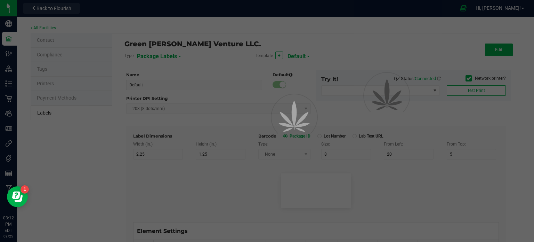
type input "20"
type input "SKU Name"
type input "25"
type input "5"
type input "3"
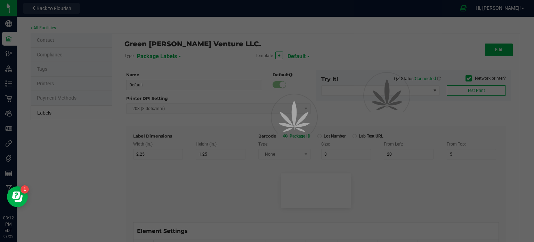
type input "4"
type input "Gelato Pen"
type input "Lot:"
type input "6"
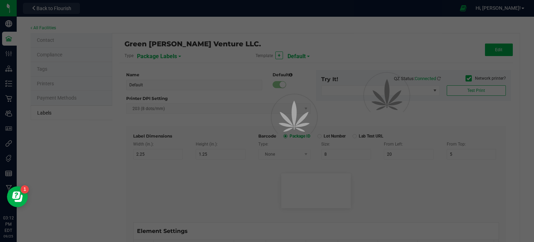
type input "3"
type input "8"
type input "LOT918234"
type input "Package ID"
type input "25"
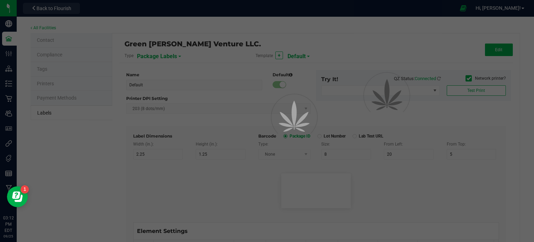
type input "10"
type input "5"
type input "CADMODS-20230420-096"
type input "Strain"
type input "25"
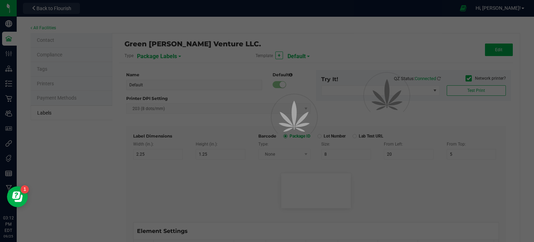
type input "10"
type input "15"
type input "Gelato"
type input "Size"
type input "25"
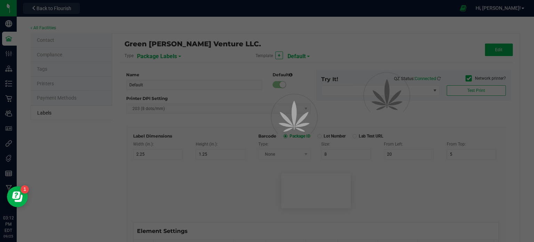
type input "10"
type input "20"
type input "44 ea"
type input "Package Date"
type input "25"
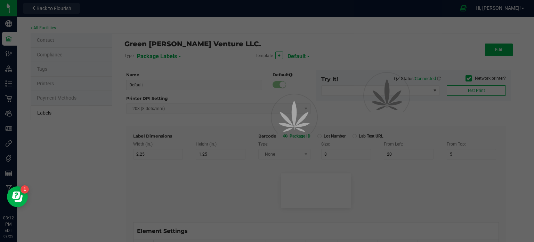
type input "10"
type input "25"
type input "[DATE] 10:14pm"
type input "SKU"
type input "25"
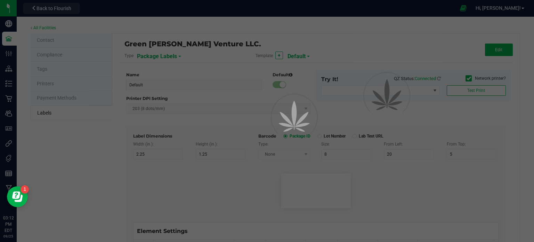
type input "10"
type input "30"
type input "42P017"
type input "Ref Field 1"
type input "25"
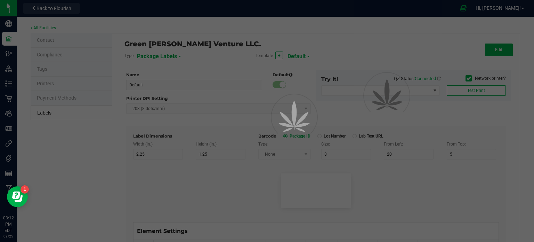
type input "10"
type input "35"
type input "Ref Field 1 Value"
type input "Ref Field 2"
type input "25"
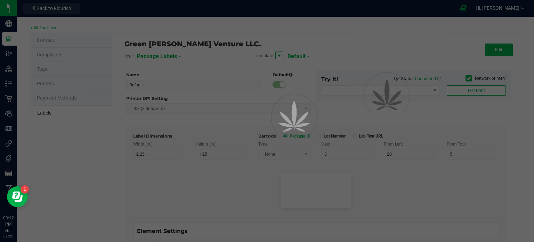
type input "10"
type input "35"
type input "Ref Field 2 Value"
type input "Ref Field 3"
type input "25"
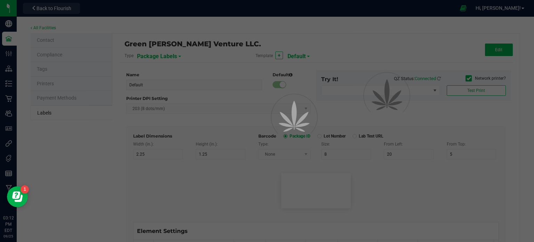
type input "10"
type input "35"
type input "Ref Field 3 Value"
type input "Item Ref Field 1"
type input "25"
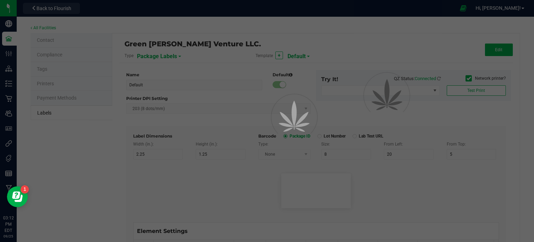
type input "10"
type input "35"
type input "Item Ref Field 1 Value"
type input "Item Ref Field 2"
type input "25"
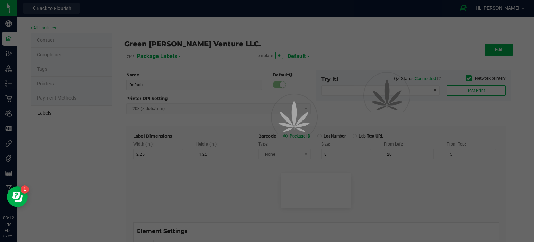
type input "10"
type input "35"
type input "Item Ref Field 2 Value"
type input "Item Ref Field 3"
type input "25"
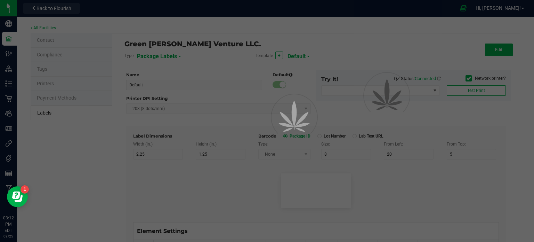
type input "10"
type input "35"
type input "Item Ref Field 3 Value"
type input "Item Ref Field 4"
type input "25"
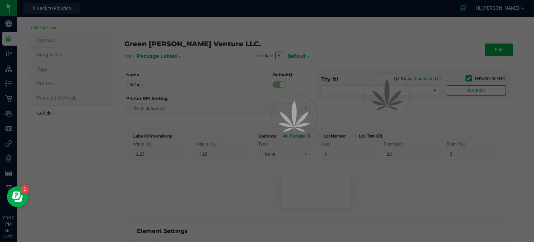
type input "10"
type input "35"
type input "Item Ref Field 4 Value"
type input "Item Ref Field 5"
type input "25"
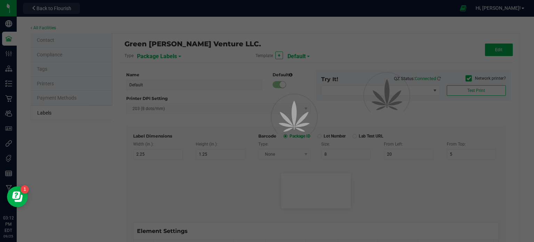
type input "10"
type input "35"
type input "Item Ref Field 5 Value"
type input "NDC Number"
type input "25"
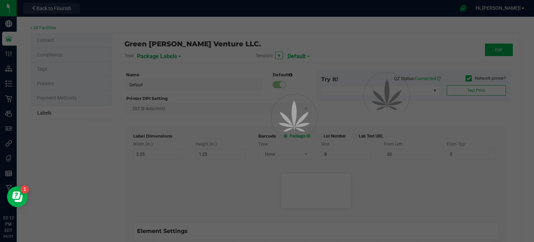
type input "10"
type input "35"
type input "[PHONE_NUMBER]"
type input "Number of Servings"
type input "25"
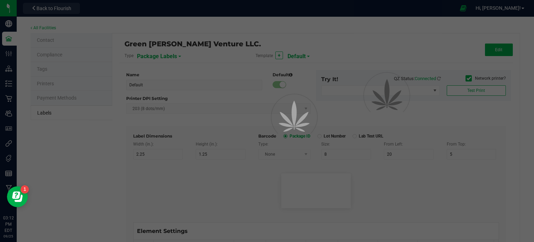
type input "10"
type input "35"
type input "4 servings/item"
type input "Serving Size"
type input "25"
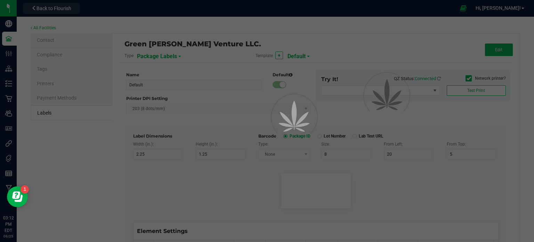
type input "10"
type input "35"
type input "1 cup"
type input "Serving Size (Grams)"
type input "25"
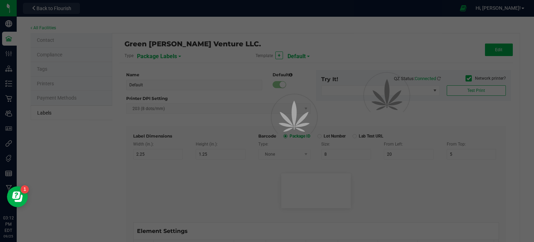
type input "10"
type input "35"
type input "4 g"
type input "Item Ingredients"
type input "25"
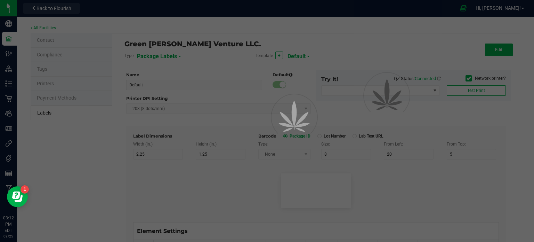
type input "10"
type input "35"
type input "Ingredient one, ingredient two"
type input "Allergens"
type input "25"
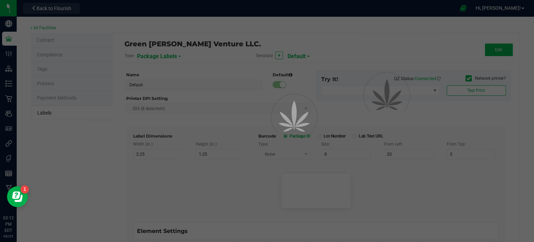
type input "10"
type input "35"
type input "Tree Nuts, Soy, Wheat"
type input "Feel"
type input "25"
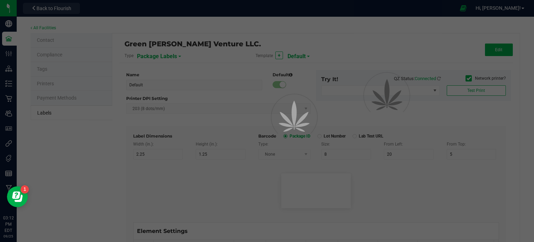
type input "10"
type input "35"
type input "Relaxed"
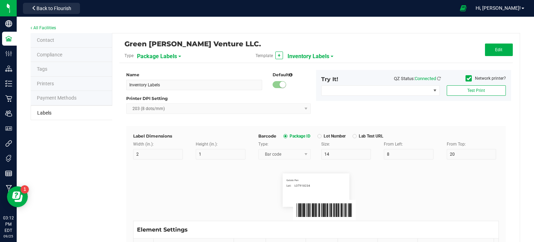
click at [317, 55] on span "Inventory Labels" at bounding box center [308, 56] width 42 height 12
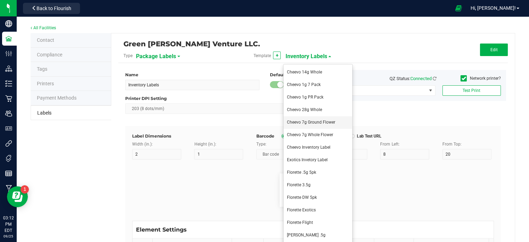
click at [320, 119] on li "Cheevo 7g Ground Flower" at bounding box center [317, 122] width 69 height 13
type input "Cheevo 7g Ground Flower"
type input "6"
type input "2"
type input "22"
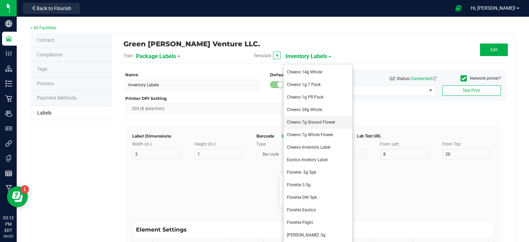
type input "2"
type input "3"
type input "Lot Number"
type input "12"
type input "2"
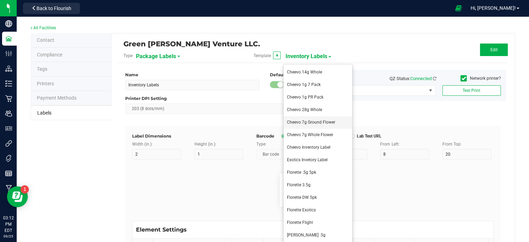
type input "6"
type input "Serving Size (G)"
type input "15"
type input "6"
type input "2"
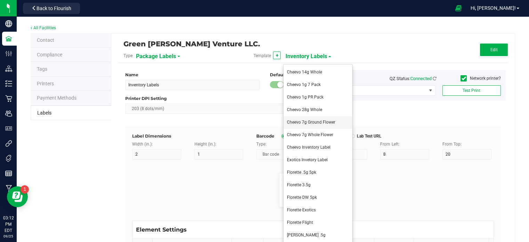
type input "12"
type input "4 g"
type input "Unit Weight"
type input "12"
type input "6"
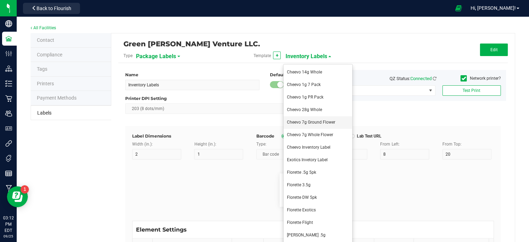
type input "33"
type input "8"
type input "3.5 g"
type input "Expires:"
type input "12"
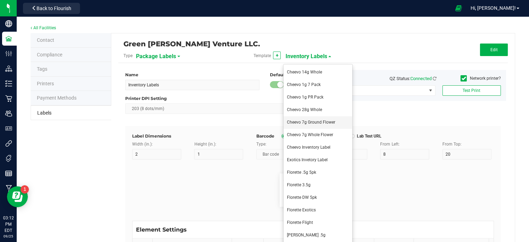
type input "6"
type input "2"
type input "17"
type input "[DATE] 10:14pm"
type input "TAC %"
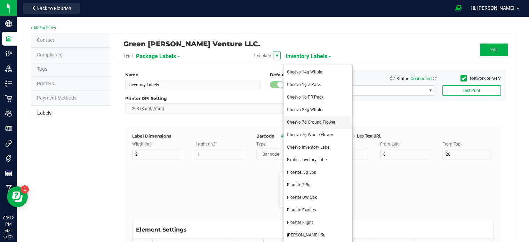
type input "7"
type input "6"
type input "2"
type input "10"
type input "17.68 %"
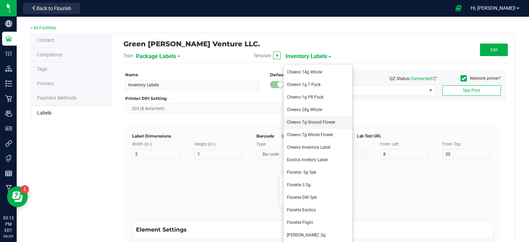
type input "THC %"
type input "7"
type input "6"
type input "2"
type input "8"
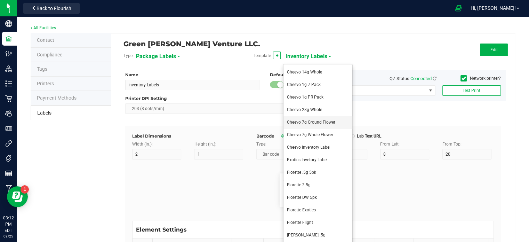
type input "28.03 %"
type input "THC mg per serving"
type input "20"
type input "6"
type input "2"
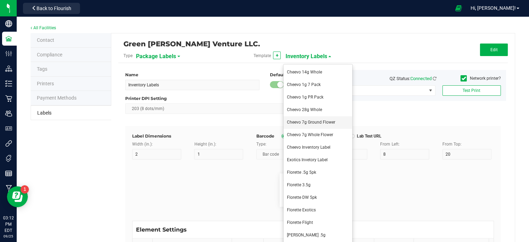
type input "15"
type input "18.75 mg/serving"
type input "Total THC mg Per Unit"
type input "20"
type input "6"
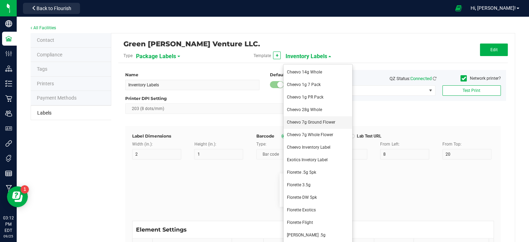
type input "18"
type input "10"
type input "65.63 mg/unit"
type input "CBD %"
type input "7"
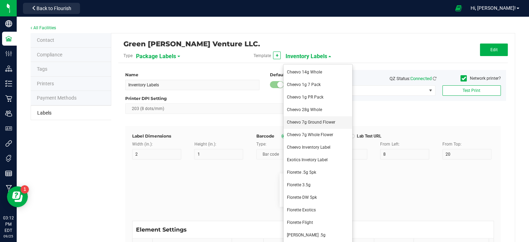
type input "6"
type input "17"
type input "8"
type input "27.43 %"
type input "Example"
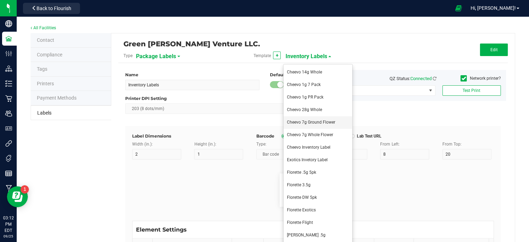
type input "10"
type input "6"
type input "28"
type input "12"
type input "Total Servings: 280"
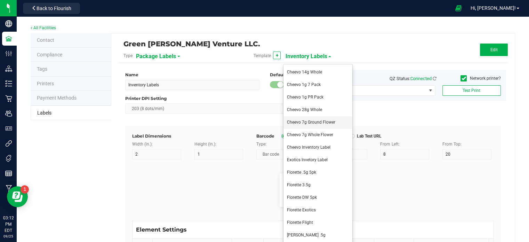
type input "Package ID"
type input "5"
type input "CADMODS-20230420-096"
type input "Strain"
type input "15"
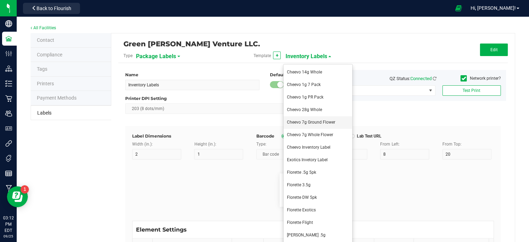
type input "Gelato"
type input "Size"
type input "20"
type input "44 ea"
type input "Package Date"
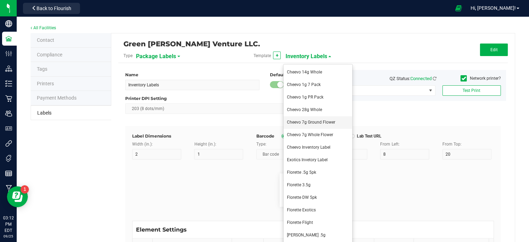
type input "25"
type input "[DATE] 10:14pm"
type input "SKU"
type input "30"
type input "42P017"
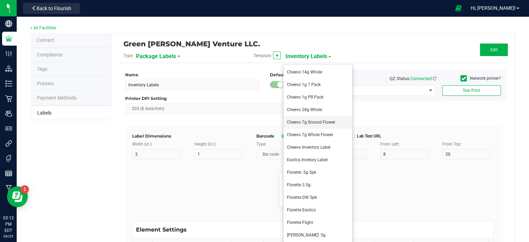
type input "Ref Field 1"
type input "Ref Field 1 Value"
type input "Ref Field 2"
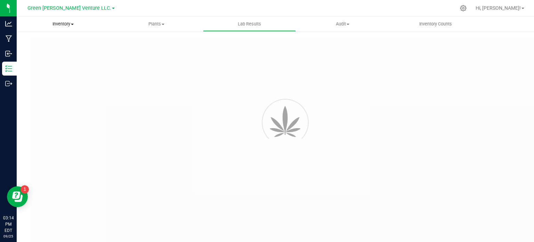
type input "NYFCCMF-20250624-034"
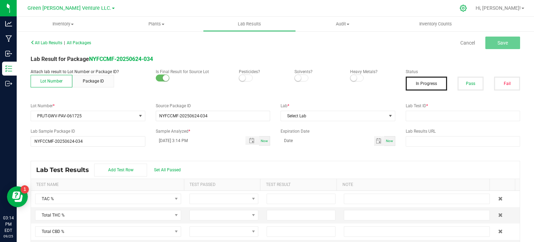
click at [466, 8] on icon at bounding box center [463, 8] width 7 height 7
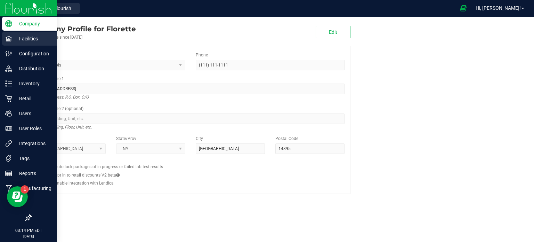
click at [13, 37] on p "Facilities" at bounding box center [33, 38] width 42 height 8
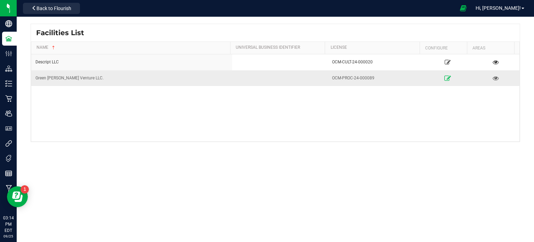
click at [439, 76] on link at bounding box center [447, 77] width 43 height 11
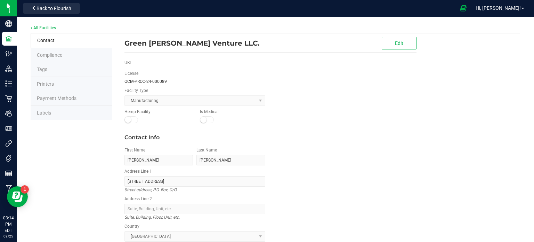
click at [48, 113] on span "Labels" at bounding box center [44, 113] width 14 height 6
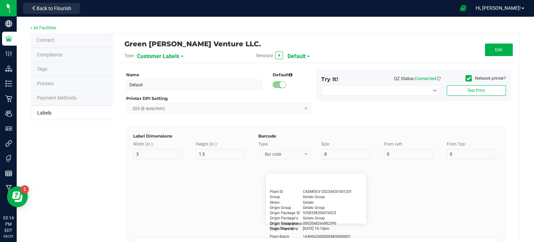
type input "2.25"
type input "1.25"
type input "20"
type input "5"
type input "Customer"
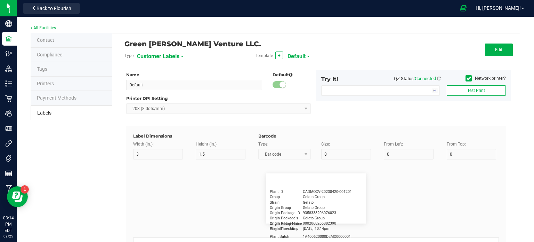
type input "15"
type input "5"
type input "[PERSON_NAME]"
type input "Product"
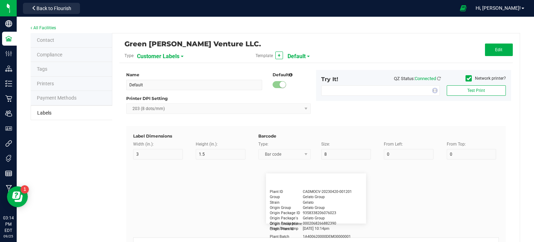
type input "15"
type input "5"
type input "10"
type input "GSC Oil Tincture"
type input "Qty"
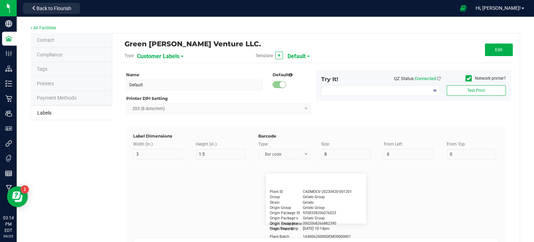
type input "5"
type input "15"
type input "3 ea"
type input "Physician"
type input "15"
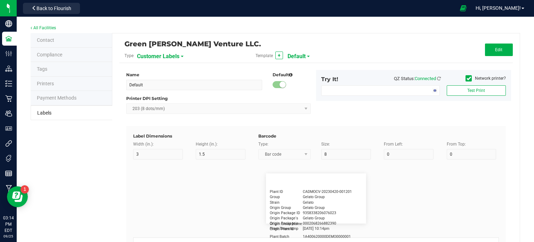
type input "5"
type input "Docfirst Doclast, MD."
type input "Order Date"
type input "15"
type input "5"
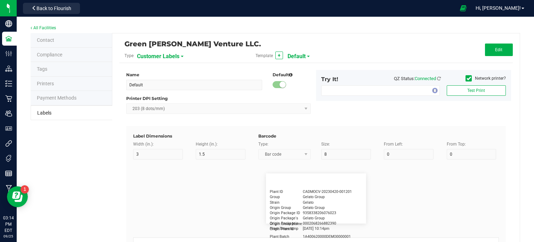
type input "25"
type input "[DATE] 1:17 pm"
type input "Package ID"
type input "15"
type input "5"
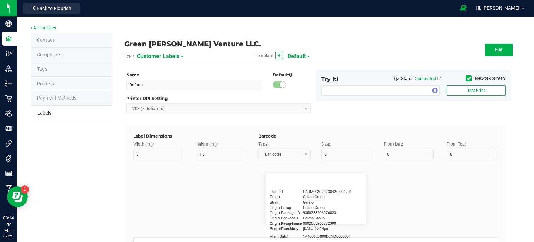
type input "10"
type input "CADMODS-20230420-096"
type input "Lot Number"
type input "15"
type input "5"
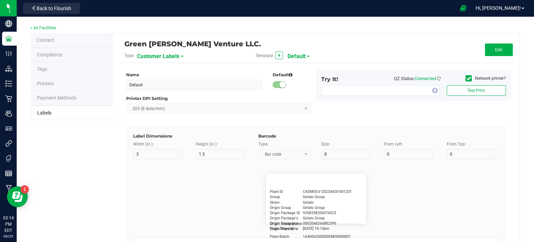
type input "10"
type input "LOTPXGDP-0912"
type input "Warning"
type input "15"
type input "5"
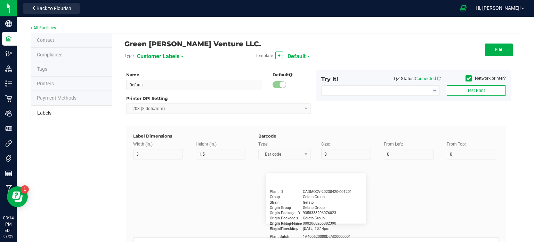
type input "30"
type input "Type Warning Here"
type input "Brand"
type input "15"
type input "5"
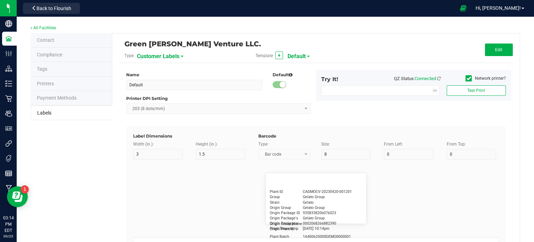
type input "30"
type input "Cannabis Co."
type input "NDC Number"
type input "15"
type input "5"
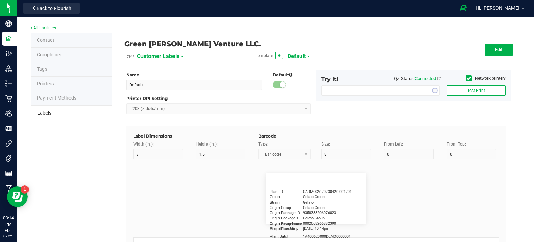
type input "30"
type input "[PHONE_NUMBER]"
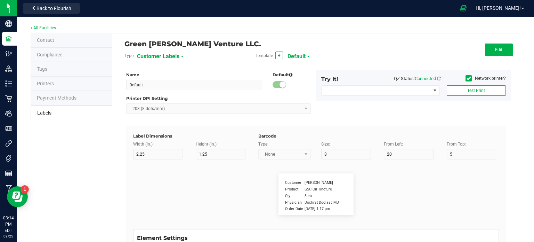
click at [168, 56] on span "Customer Labels" at bounding box center [158, 56] width 42 height 12
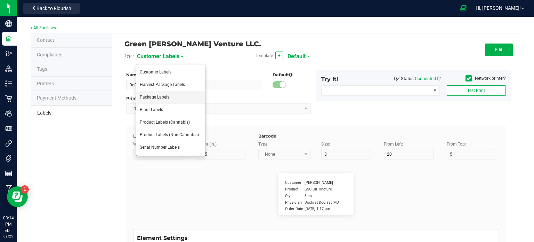
click at [173, 100] on li "Package Labels" at bounding box center [170, 97] width 69 height 13
type input "Inventory Labels"
type input "2"
type input "1"
type input "14"
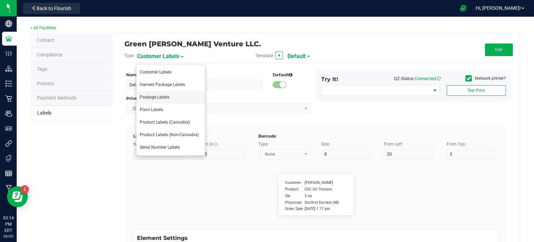
type input "8"
type input "20"
type input "SKU Name"
type input "25"
type input "5"
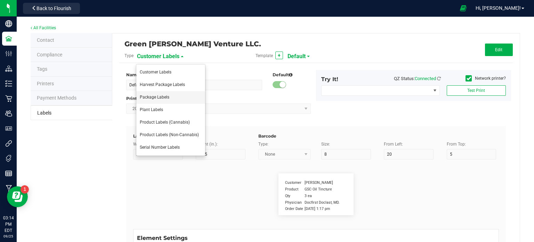
type input "3"
type input "4"
type input "Gelato Pen"
type input "Lot:"
type input "6"
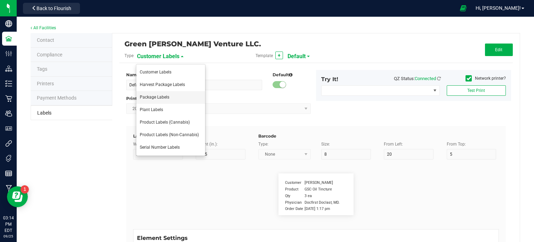
type input "6"
type input "3"
type input "8"
type input "LOT918234"
type input "Package ID"
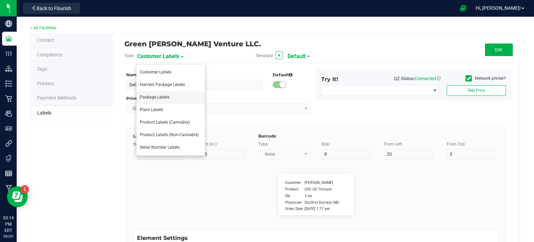
type input "25"
type input "10"
type input "5"
type input "CADMODS-20230420-096"
type input "Strain"
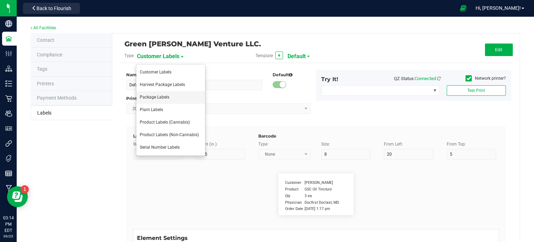
type input "25"
type input "10"
type input "15"
type input "Gelato"
type input "Size"
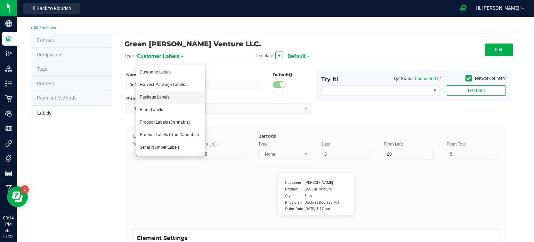
type input "25"
type input "10"
type input "20"
type input "44 ea"
type input "Package Date"
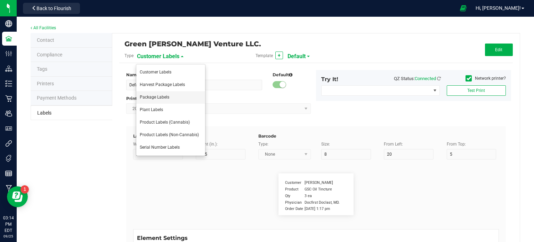
type input "25"
type input "10"
type input "25"
type input "[DATE] 10:14pm"
type input "SKU"
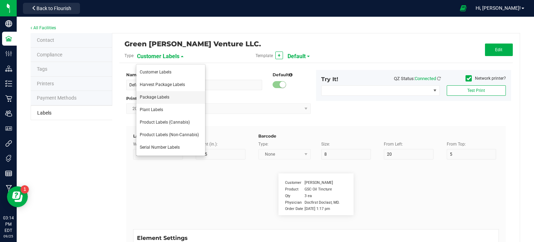
type input "25"
type input "10"
type input "30"
type input "42P017"
type input "Ref Field 1"
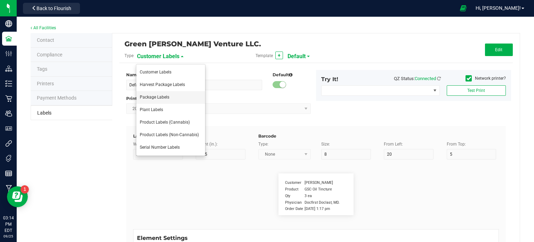
type input "25"
type input "10"
type input "35"
type input "Ref Field 1 Value"
type input "Ref Field 2"
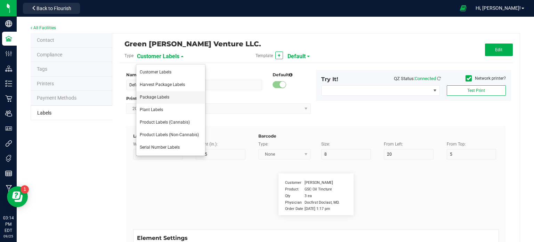
type input "25"
type input "10"
type input "35"
type input "Ref Field 2 Value"
type input "Ref Field 3"
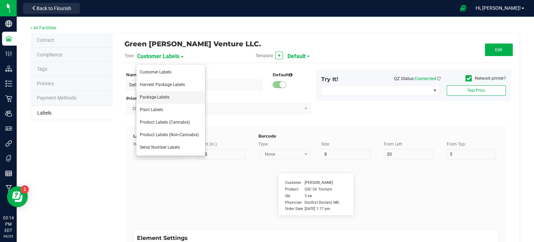
type input "25"
type input "10"
type input "35"
type input "Ref Field 3 Value"
type input "Item Ref Field 1"
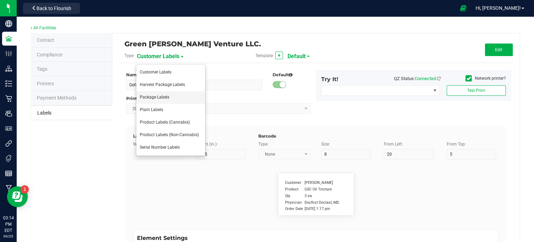
type input "25"
type input "10"
type input "35"
type input "Item Ref Field 1 Value"
type input "Item Ref Field 2"
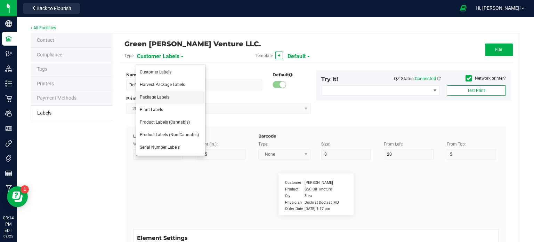
type input "25"
type input "10"
type input "35"
type input "Item Ref Field 2 Value"
type input "Item Ref Field 3"
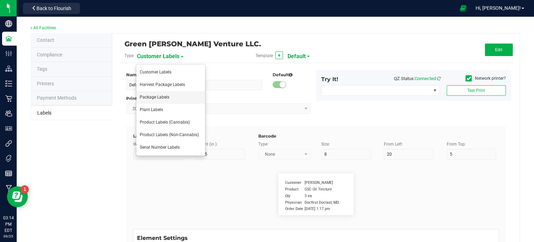
type input "25"
type input "10"
type input "35"
type input "Item Ref Field 3 Value"
type input "Item Ref Field 4"
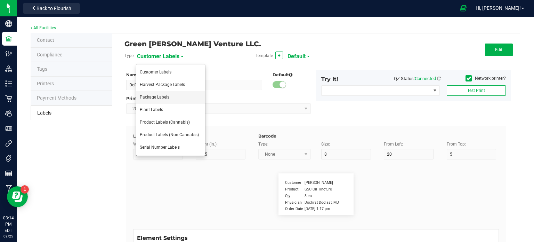
type input "25"
type input "10"
type input "35"
type input "Item Ref Field 4 Value"
type input "Item Ref Field 5"
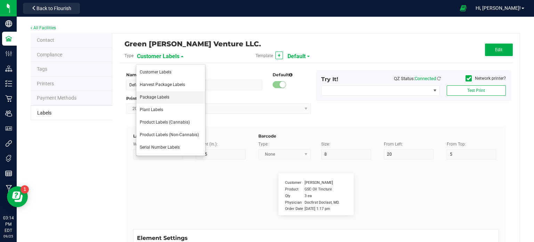
type input "25"
type input "10"
type input "35"
type input "Item Ref Field 5 Value"
type input "NDC Number"
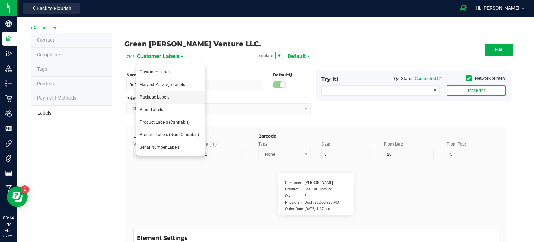
type input "25"
type input "10"
type input "35"
type input "[PHONE_NUMBER]"
type input "Number of Servings"
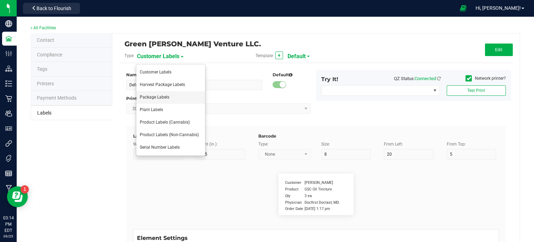
type input "25"
type input "10"
type input "35"
type input "4 servings/item"
type input "Serving Size"
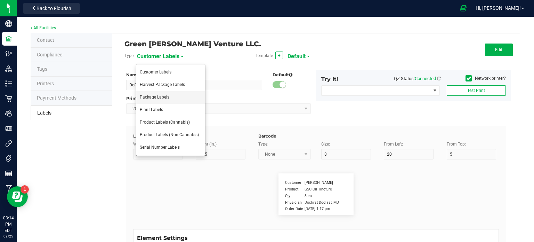
type input "25"
type input "10"
type input "35"
type input "1 cup"
type input "Serving Size (Grams)"
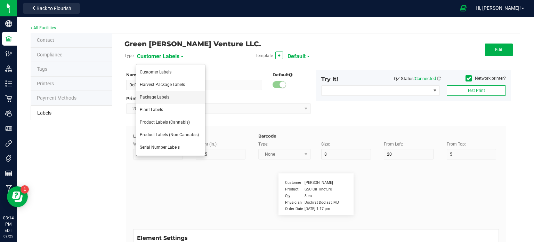
type input "25"
type input "10"
type input "35"
type input "4 g"
type input "Item Ingredients"
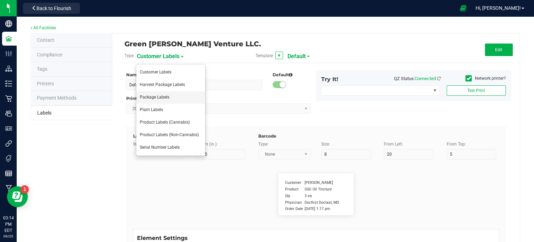
type input "25"
type input "10"
type input "35"
type input "Ingredient one, ingredient two"
type input "Allergens"
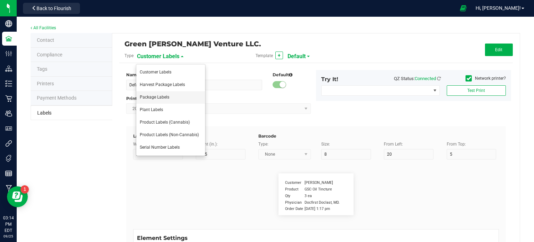
type input "25"
type input "10"
type input "35"
type input "Tree Nuts, Soy, Wheat"
type input "Feel"
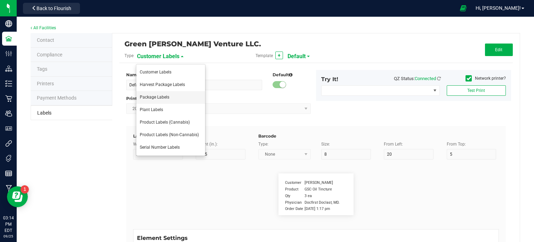
type input "25"
type input "10"
type input "35"
type input "Relaxed"
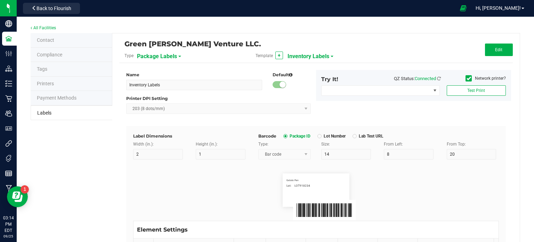
click at [310, 55] on span "Inventory Labels" at bounding box center [308, 56] width 42 height 12
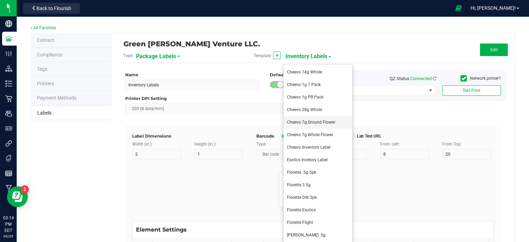
click at [318, 120] on span "Cheevo 7g Ground Flower" at bounding box center [311, 122] width 48 height 5
type input "Cheevo 7g Ground Flower"
type input "6"
type input "2"
type input "22"
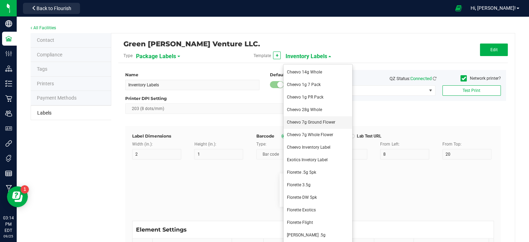
type input "2"
type input "3"
type input "Lot Number"
type input "12"
type input "2"
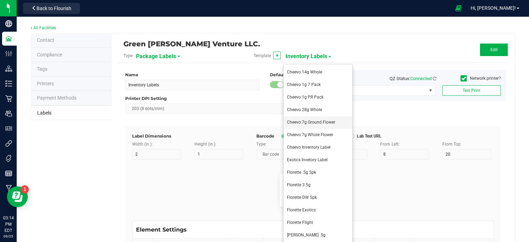
type input "6"
type input "Serving Size (G)"
type input "15"
type input "6"
type input "2"
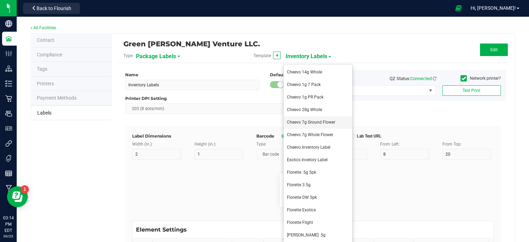
type input "12"
type input "4 g"
type input "Unit Weight"
type input "12"
type input "6"
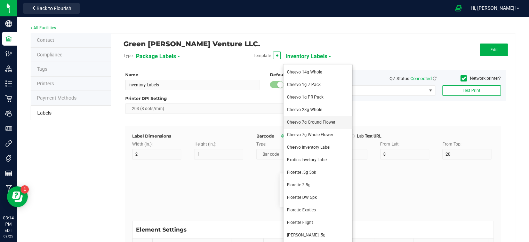
type input "33"
type input "8"
type input "3.5 g"
type input "Expires:"
type input "12"
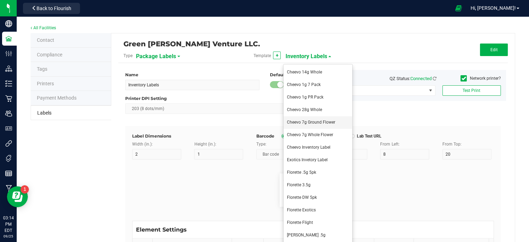
type input "6"
type input "2"
type input "17"
type input "[DATE] 10:14pm"
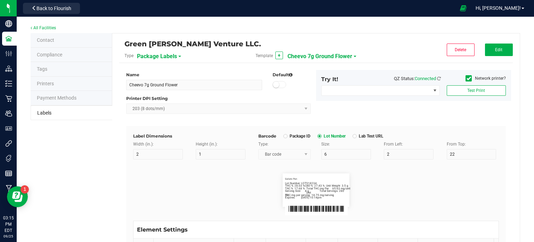
click at [329, 59] on span "Cheevo 7g Ground Flower" at bounding box center [319, 56] width 65 height 12
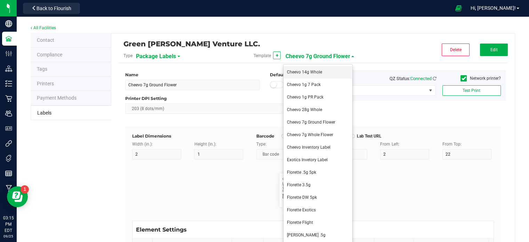
click at [324, 73] on li "Cheevo 14g Whole" at bounding box center [317, 72] width 69 height 13
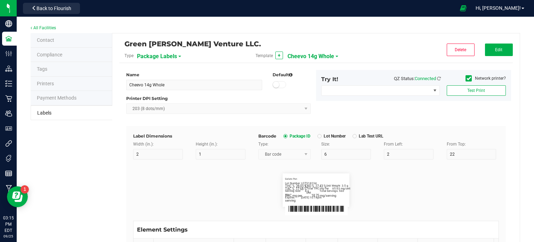
click at [326, 52] on span "Cheevo 14g Whole" at bounding box center [310, 56] width 47 height 12
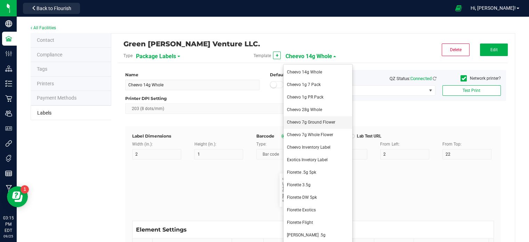
click at [314, 122] on span "Cheevo 7g Ground Flower" at bounding box center [311, 122] width 48 height 5
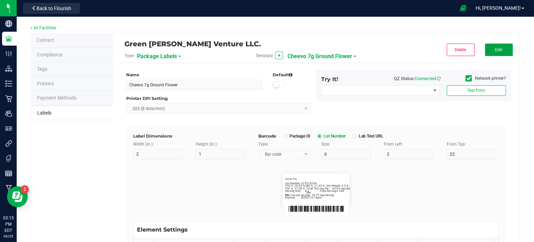
click at [494, 46] on button "Edit" at bounding box center [499, 49] width 28 height 13
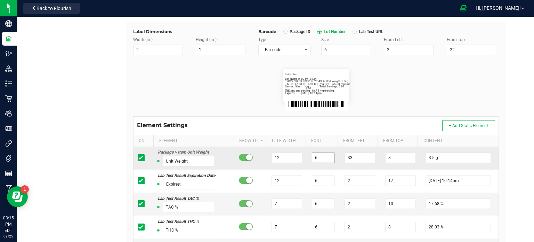
scroll to position [104, 0]
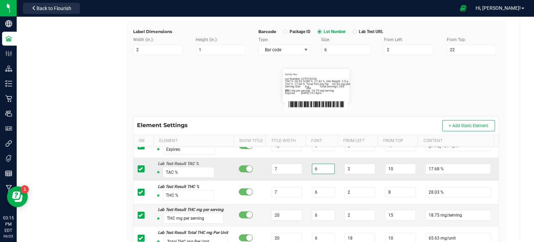
click at [323, 168] on input "6" at bounding box center [323, 168] width 23 height 10
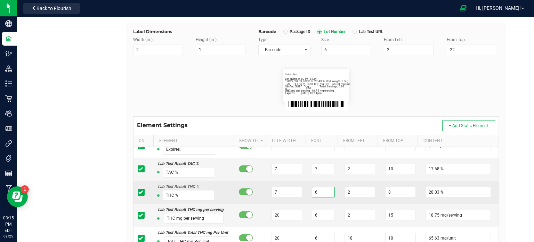
click at [317, 193] on input "6" at bounding box center [323, 192] width 23 height 10
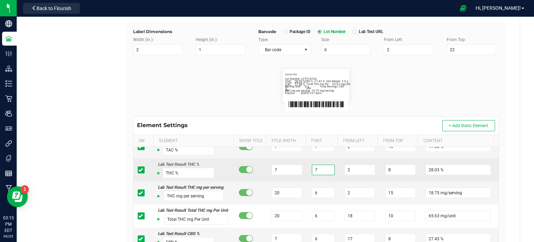
scroll to position [139, 0]
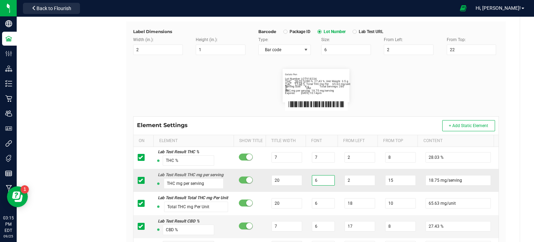
click at [322, 180] on input "6" at bounding box center [323, 180] width 23 height 10
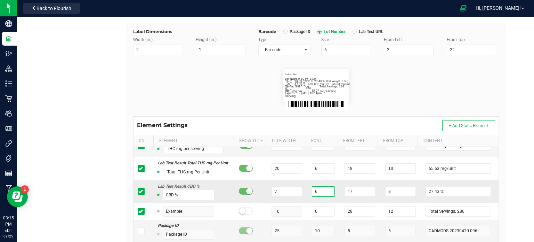
click at [323, 196] on input "6" at bounding box center [323, 191] width 23 height 10
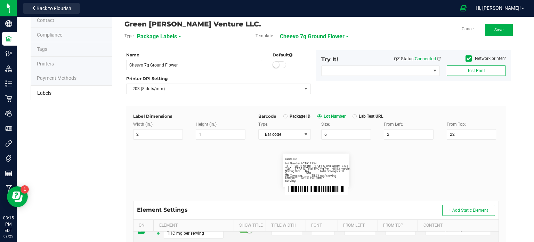
scroll to position [0, 0]
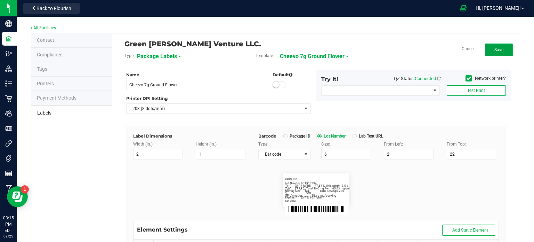
click at [485, 52] on button "Save" at bounding box center [499, 49] width 28 height 13
click at [485, 48] on button "Edit" at bounding box center [499, 49] width 28 height 13
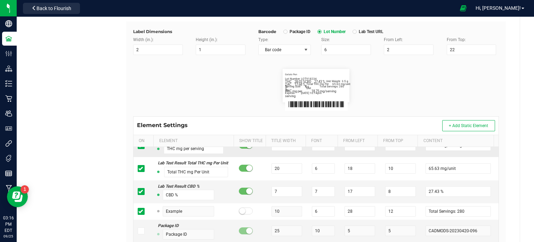
scroll to position [139, 0]
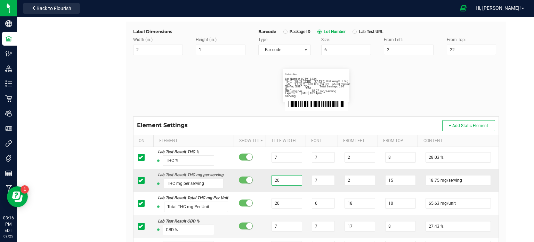
click at [284, 181] on input "20" at bounding box center [286, 180] width 31 height 10
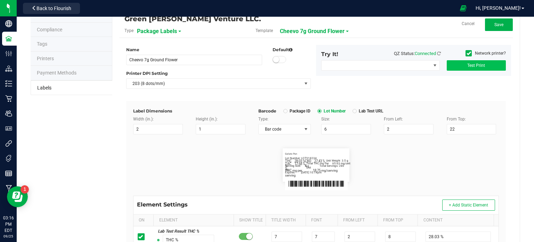
scroll to position [0, 0]
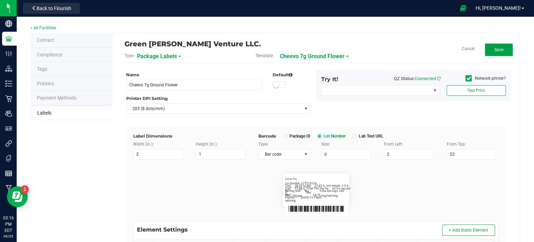
click at [499, 55] on button "Save" at bounding box center [499, 49] width 28 height 13
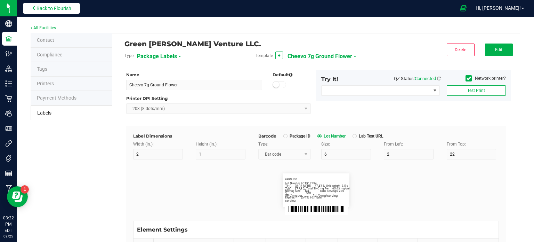
click at [43, 7] on span "Back to Flourish" at bounding box center [53, 9] width 35 height 6
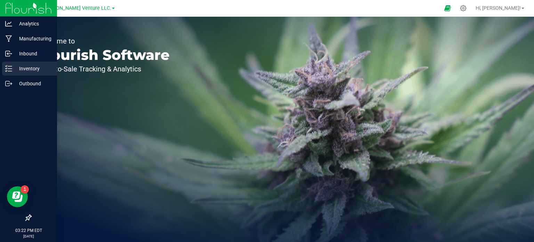
click at [37, 68] on p "Inventory" at bounding box center [33, 68] width 42 height 8
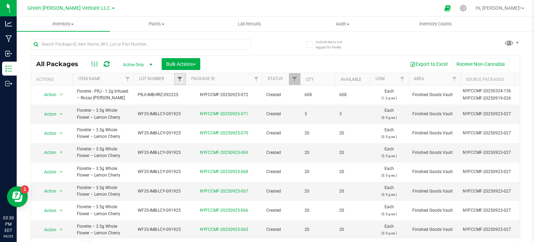
click at [181, 78] on span "Filter" at bounding box center [180, 79] width 6 height 6
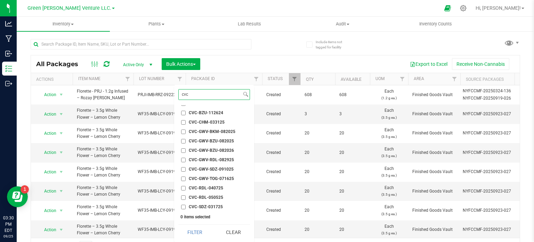
scroll to position [70, 0]
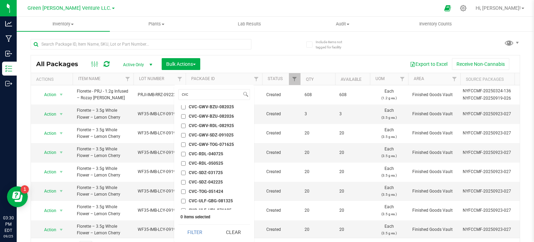
click at [182, 123] on input "CVC-GWV-RDL-082925" at bounding box center [183, 125] width 5 height 5
click at [199, 230] on button "Filter" at bounding box center [194, 231] width 33 height 15
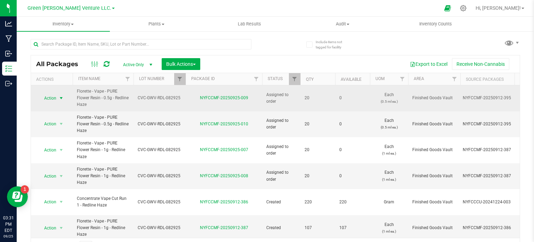
click at [51, 97] on span "Action" at bounding box center [47, 98] width 19 height 10
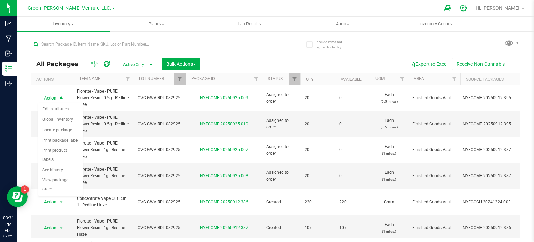
click at [467, 10] on icon at bounding box center [462, 8] width 7 height 7
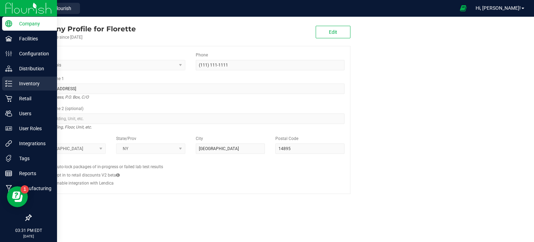
click at [15, 81] on p "Inventory" at bounding box center [33, 83] width 42 height 8
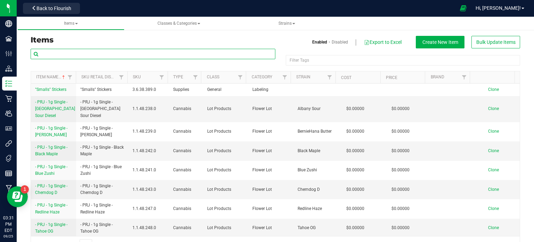
click at [111, 53] on input "text" at bounding box center [153, 54] width 245 height 10
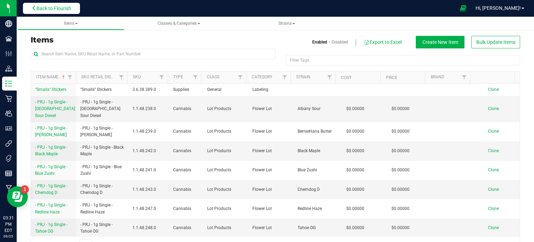
click at [74, 8] on button "Back to Flourish" at bounding box center [51, 8] width 57 height 11
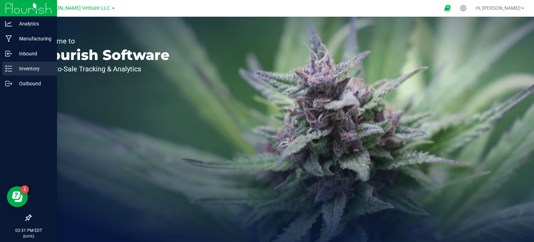
click at [36, 68] on p "Inventory" at bounding box center [33, 68] width 42 height 8
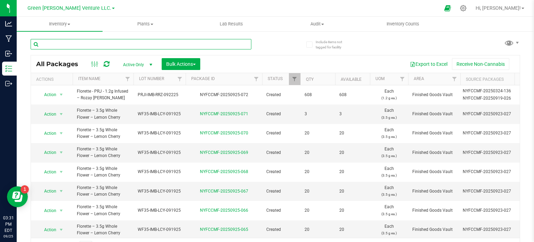
click at [69, 47] on input "text" at bounding box center [141, 44] width 221 height 10
click at [178, 67] on button "Bulk Actions" at bounding box center [181, 64] width 39 height 12
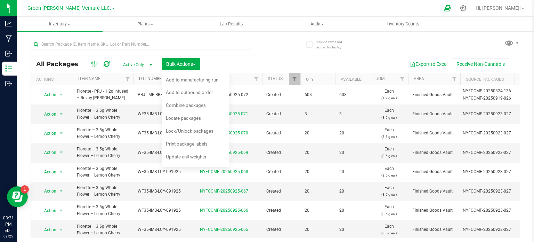
click at [150, 80] on link "Lot Number" at bounding box center [151, 78] width 25 height 5
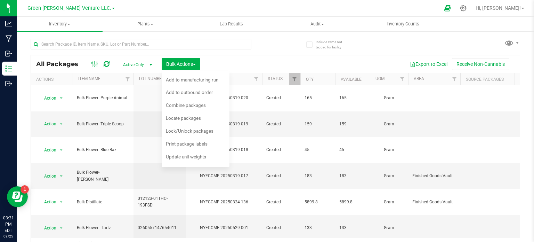
click at [255, 44] on div at bounding box center [153, 44] width 245 height 22
click at [247, 63] on div "Export to Excel Receive Non-Cannabis" at bounding box center [359, 64] width 309 height 12
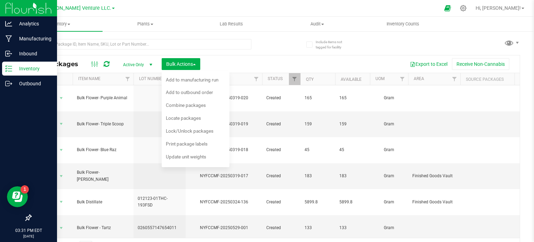
click at [28, 70] on p "Inventory" at bounding box center [33, 68] width 42 height 8
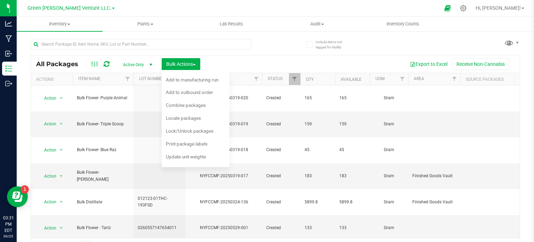
click at [229, 54] on div at bounding box center [141, 47] width 221 height 16
click at [225, 59] on div "Export to Excel Receive Non-Cannabis" at bounding box center [359, 64] width 309 height 12
click at [195, 62] on span "Bulk Actions" at bounding box center [181, 64] width 30 height 6
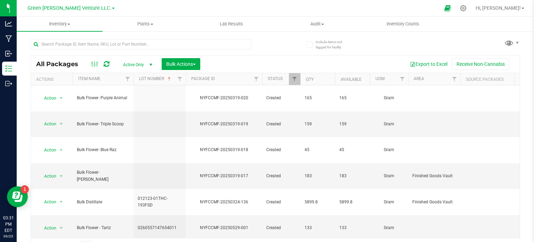
click at [157, 83] on th "Lot Number" at bounding box center [159, 79] width 52 height 12
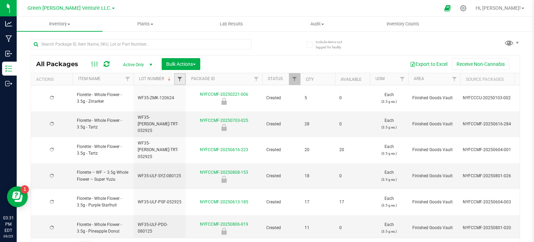
click at [180, 79] on span "Filter" at bounding box center [180, 79] width 6 height 6
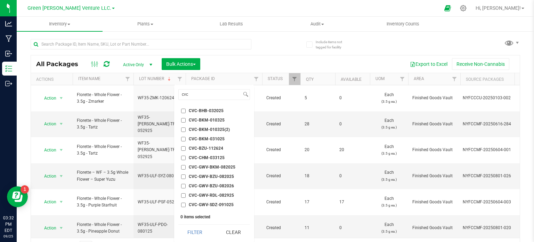
click at [211, 194] on span "CVC-GWV-RDL-082925" at bounding box center [211, 195] width 45 height 4
click at [186, 194] on input "CVC-GWV-RDL-082925" at bounding box center [183, 195] width 5 height 5
click at [198, 231] on button "Filter" at bounding box center [194, 231] width 33 height 15
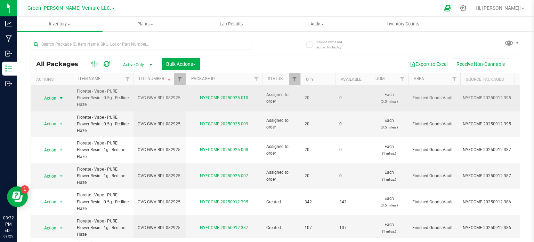
click at [64, 98] on span "select" at bounding box center [61, 98] width 6 height 6
click at [217, 95] on link "NYFCCMF-20250925-010" at bounding box center [224, 97] width 48 height 5
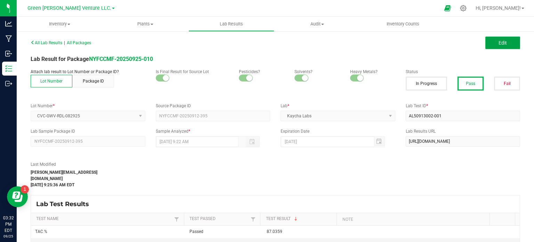
click at [498, 44] on span "Edit" at bounding box center [502, 43] width 8 height 6
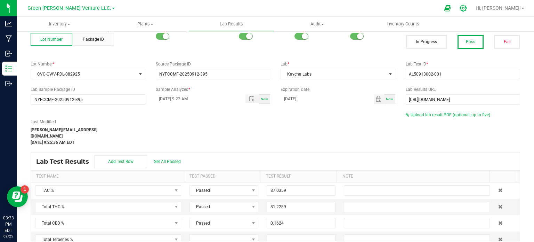
click at [467, 7] on icon at bounding box center [462, 8] width 7 height 7
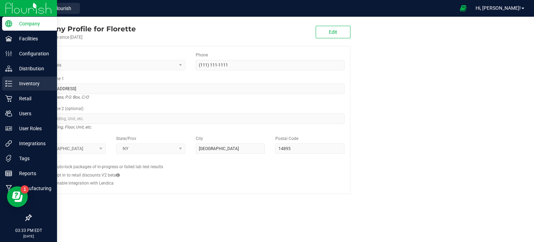
click at [36, 83] on p "Inventory" at bounding box center [33, 83] width 42 height 8
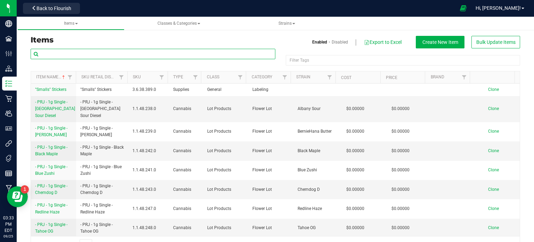
click at [131, 52] on input "text" at bounding box center [153, 54] width 245 height 10
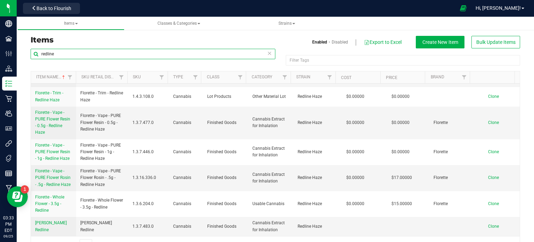
scroll to position [286, 0]
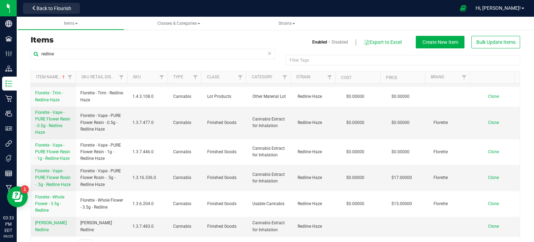
click at [26, 121] on div "redline Filter Tags Filter Tags Item Name Sku Retail Display Name SKU Type Clas…" at bounding box center [275, 150] width 500 height 204
click at [50, 118] on span "Florette - Vape - PURE Flower Resin - 0.5g - Redline Haze" at bounding box center [52, 122] width 35 height 25
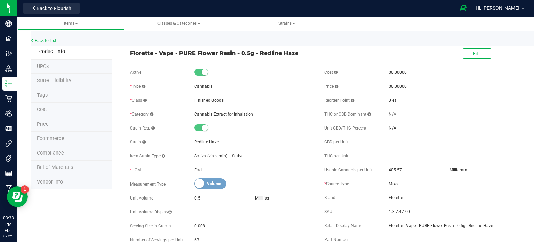
scroll to position [35, 0]
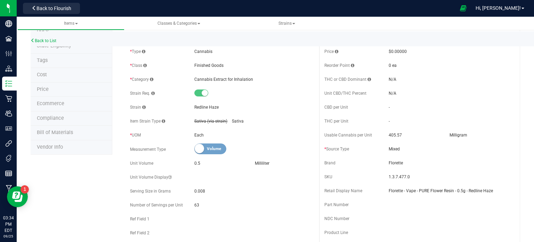
click at [396, 136] on span "405.57" at bounding box center [395, 134] width 13 height 5
click at [384, 139] on div "Usable Cannabis per Unit 405.57 [GEOGRAPHIC_DATA]" at bounding box center [416, 135] width 184 height 10
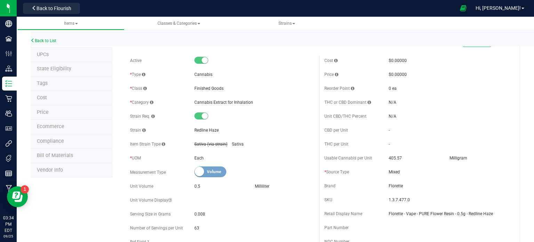
scroll to position [0, 0]
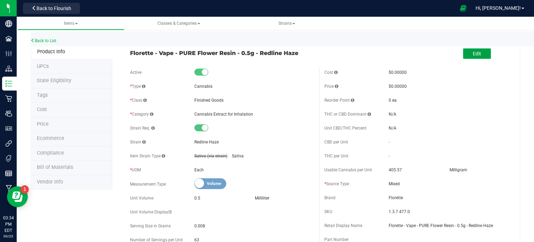
click at [482, 52] on button "Edit" at bounding box center [477, 53] width 28 height 10
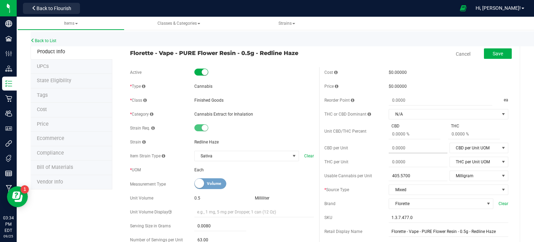
scroll to position [35, 0]
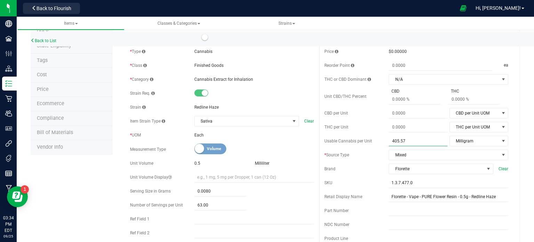
drag, startPoint x: 430, startPoint y: 140, endPoint x: 324, endPoint y: 131, distance: 106.7
click at [324, 131] on div "Cost $0.00000 Price $0.00000 Reorder Point ea THC or CBD Dominant" at bounding box center [416, 169] width 194 height 274
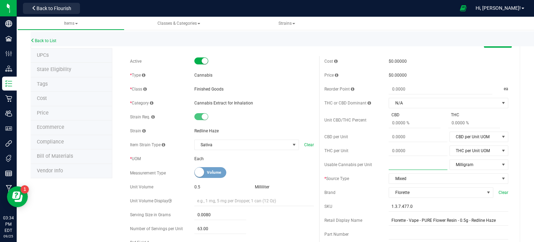
scroll to position [0, 0]
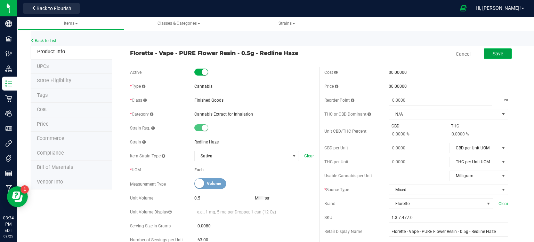
click at [497, 51] on span "Save" at bounding box center [497, 54] width 10 height 6
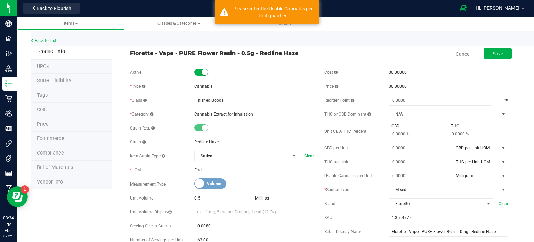
click at [500, 173] on span "select" at bounding box center [503, 176] width 6 height 6
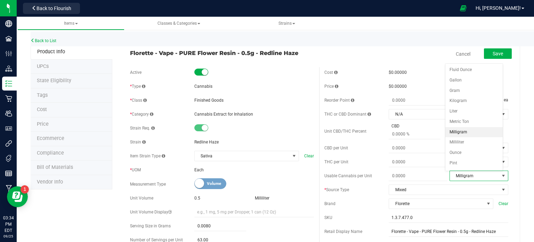
click at [371, 198] on div "Brand Florette Clear" at bounding box center [416, 203] width 184 height 10
click at [500, 177] on span "select" at bounding box center [503, 176] width 6 height 6
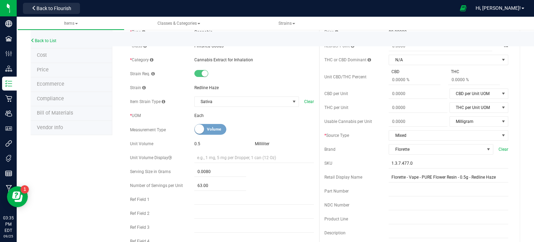
scroll to position [35, 0]
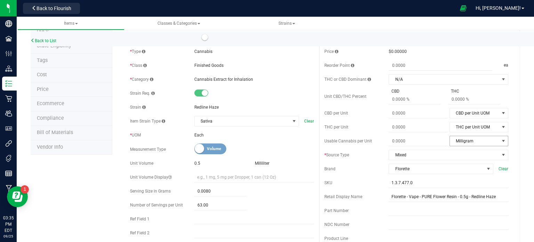
click at [500, 142] on span "select" at bounding box center [503, 141] width 6 height 6
click at [476, 97] on li "Milligram" at bounding box center [473, 97] width 57 height 10
drag, startPoint x: 407, startPoint y: 138, endPoint x: 196, endPoint y: 122, distance: 212.3
click at [196, 122] on div "Active * Type Cannabis * Class Finished Goods * Category" at bounding box center [319, 169] width 389 height 274
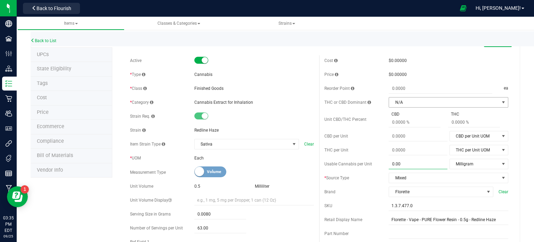
scroll to position [0, 0]
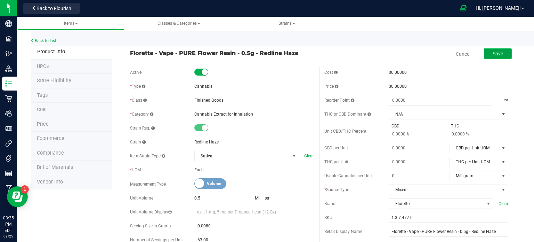
click at [490, 49] on button "Save" at bounding box center [498, 53] width 28 height 10
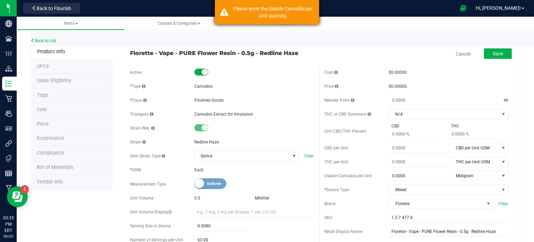
click at [226, 9] on div "Please enter the Usable Cannabis per Unit quantity." at bounding box center [267, 12] width 104 height 24
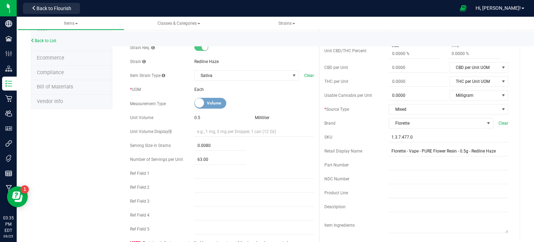
scroll to position [70, 0]
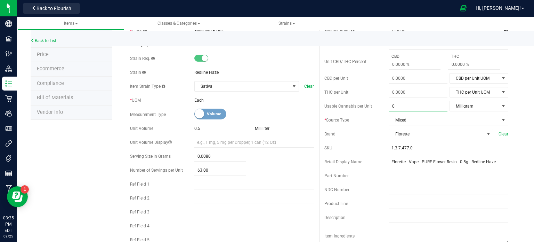
drag, startPoint x: 414, startPoint y: 104, endPoint x: 361, endPoint y: 109, distance: 52.4
click at [362, 109] on div "Usable Cannabis per Unit 0.0000 0 Milligram Usable Cannabis Qty UOM Fluid Ounce…" at bounding box center [416, 106] width 184 height 10
click at [423, 105] on span "0.0000 0" at bounding box center [418, 106] width 59 height 10
click at [399, 106] on input "406.1143" at bounding box center [418, 106] width 59 height 10
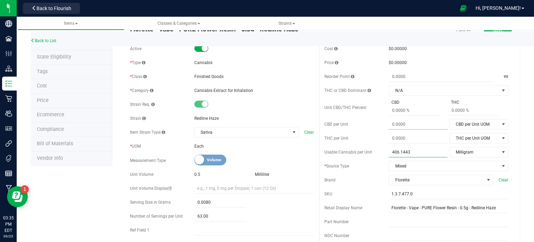
scroll to position [35, 0]
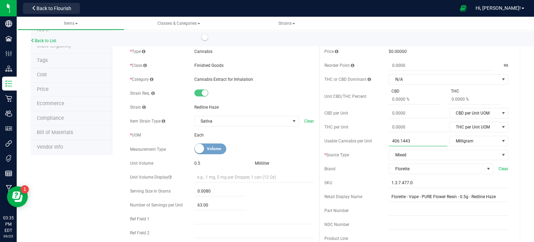
click at [408, 141] on input "406.1443" at bounding box center [418, 141] width 59 height 10
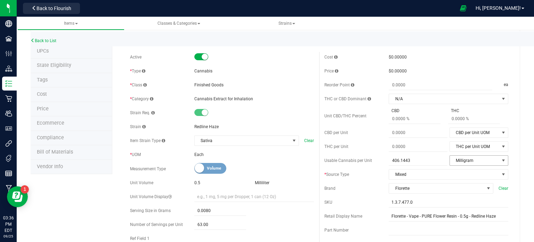
scroll to position [0, 0]
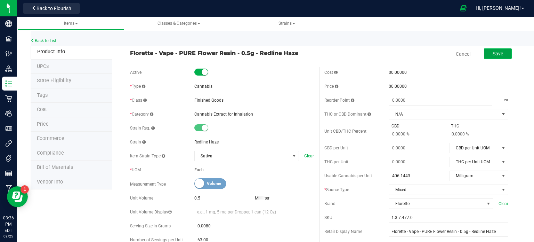
click at [494, 51] on span "Save" at bounding box center [497, 54] width 10 height 6
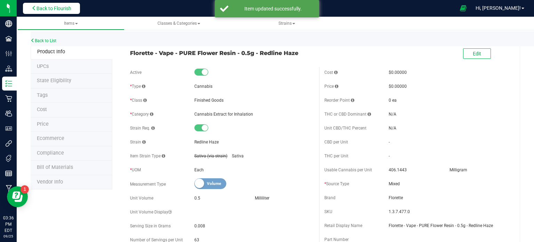
click at [60, 6] on span "Back to Flourish" at bounding box center [53, 9] width 35 height 6
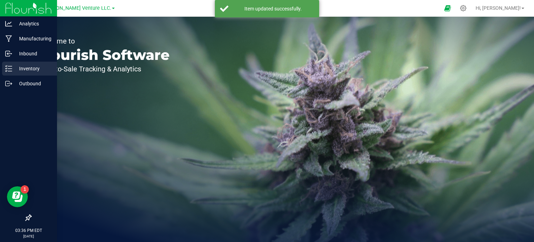
click at [25, 66] on p "Inventory" at bounding box center [33, 68] width 42 height 8
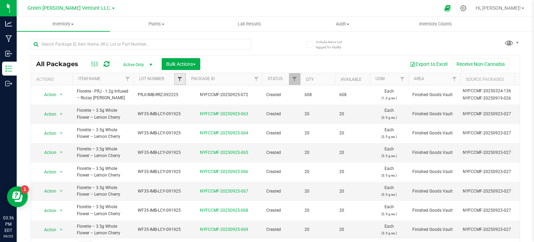
click at [179, 79] on span "Filter" at bounding box center [180, 79] width 6 height 6
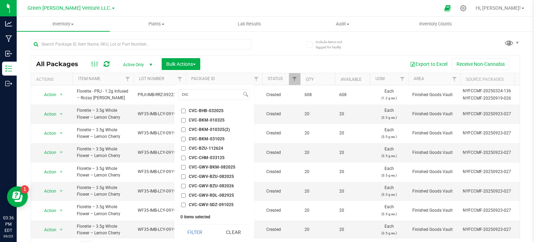
click at [181, 194] on input "CVC-GWV-RDL-082925" at bounding box center [183, 195] width 5 height 5
click at [189, 226] on button "Filter" at bounding box center [194, 231] width 33 height 15
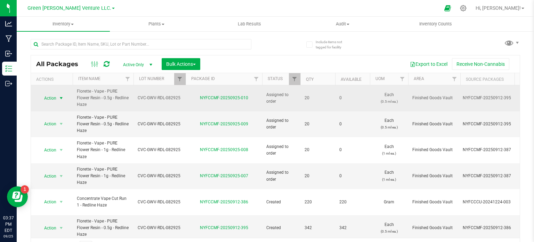
click at [54, 98] on span "Action" at bounding box center [47, 98] width 19 height 10
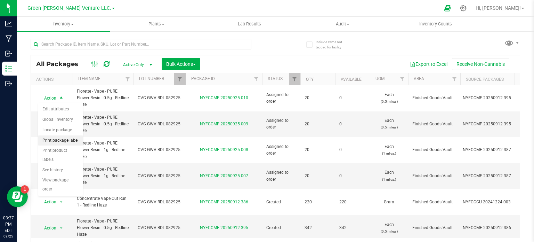
click at [65, 142] on li "Print package label" at bounding box center [60, 140] width 44 height 10
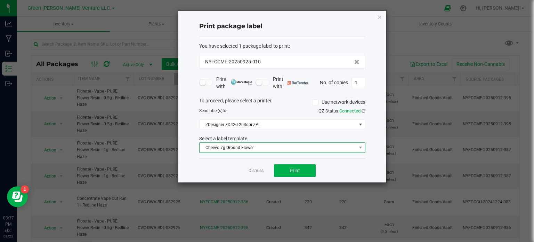
click at [246, 146] on span "Cheevo 7g Ground Flower" at bounding box center [277, 147] width 157 height 10
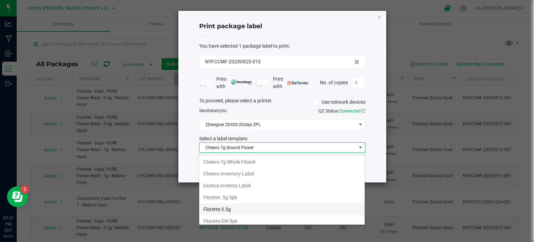
scroll to position [117, 0]
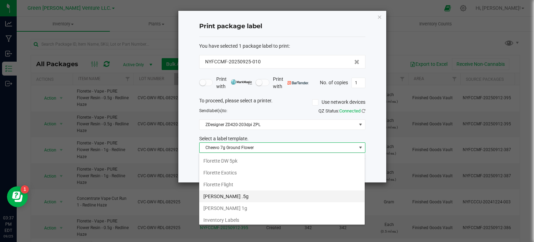
click at [236, 194] on li "[PERSON_NAME] .5g" at bounding box center [281, 196] width 165 height 12
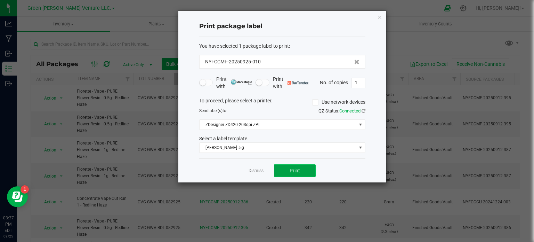
click at [298, 170] on span "Print" at bounding box center [295, 171] width 10 height 6
click at [379, 15] on icon "button" at bounding box center [379, 17] width 5 height 8
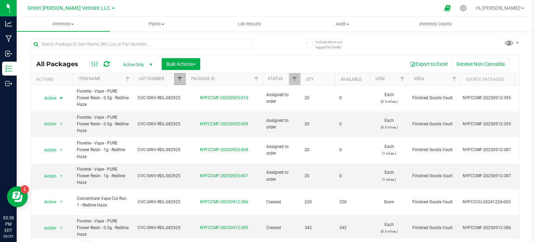
drag, startPoint x: 180, startPoint y: 79, endPoint x: 177, endPoint y: 79, distance: 3.8
click at [180, 79] on span "Filter" at bounding box center [180, 79] width 6 height 6
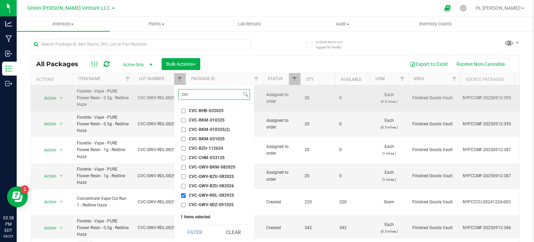
drag, startPoint x: 194, startPoint y: 95, endPoint x: 172, endPoint y: 88, distance: 23.1
click at [176, 92] on div "cvc Select All 012123-01THC-193FSD 0260557147654011 2022 Outdoor - LCD x Cherry…" at bounding box center [214, 163] width 80 height 157
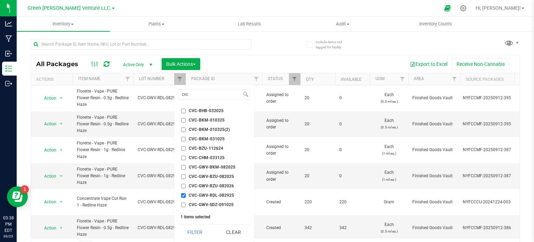
click at [229, 228] on button "Clear" at bounding box center [233, 231] width 33 height 15
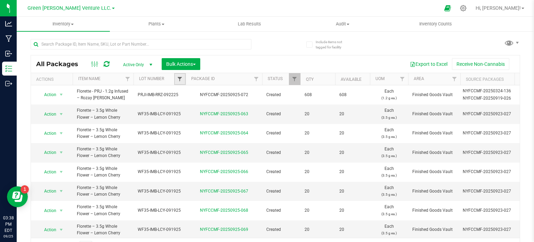
click at [178, 78] on span "Filter" at bounding box center [180, 79] width 6 height 6
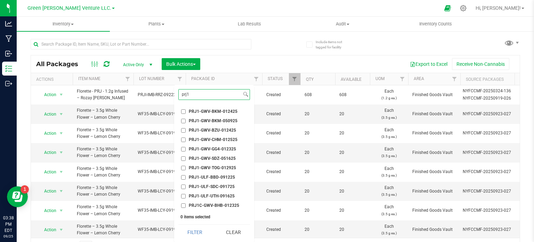
scroll to position [35, 0]
click at [182, 186] on input "PRJ1-ULF-UTH-091625" at bounding box center [183, 186] width 5 height 5
click at [192, 233] on button "Filter" at bounding box center [194, 231] width 33 height 15
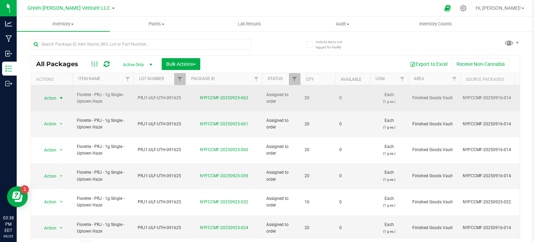
click at [58, 97] on span "select" at bounding box center [61, 98] width 9 height 10
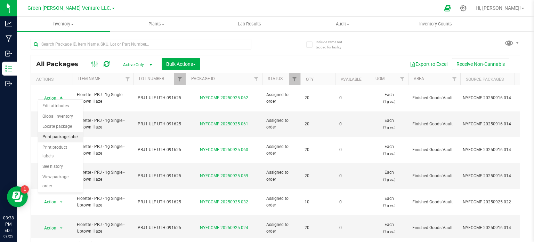
click at [57, 137] on li "Print package label" at bounding box center [60, 137] width 44 height 10
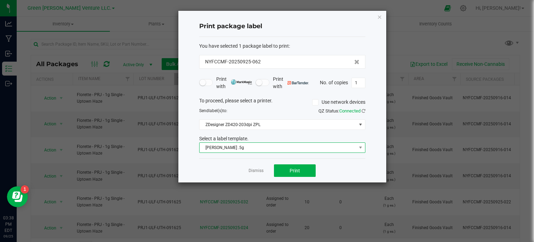
click at [251, 146] on span "[PERSON_NAME] .5g" at bounding box center [277, 147] width 157 height 10
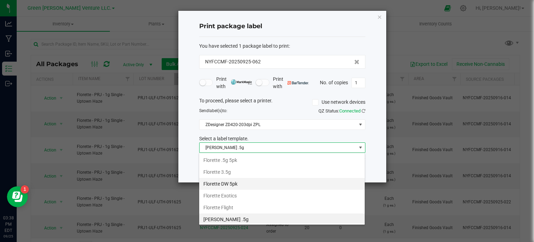
scroll to position [117, 0]
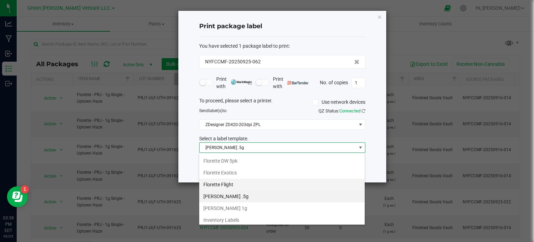
click at [219, 182] on li "Florette Flight" at bounding box center [281, 184] width 165 height 12
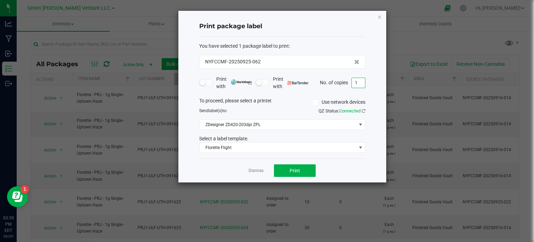
click at [361, 84] on input "1" at bounding box center [358, 83] width 13 height 10
click at [284, 168] on button "Print" at bounding box center [295, 170] width 42 height 13
click at [378, 16] on icon "button" at bounding box center [379, 17] width 5 height 8
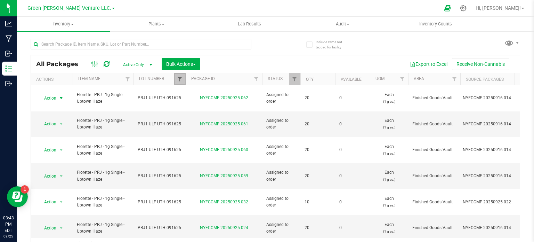
click at [180, 78] on span "Filter" at bounding box center [180, 79] width 6 height 6
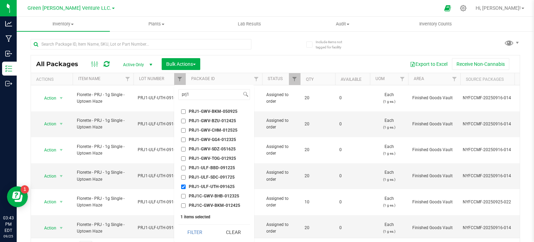
click at [185, 186] on input "PRJ1-ULF-UTH-091625" at bounding box center [183, 186] width 5 height 5
drag, startPoint x: 202, startPoint y: 96, endPoint x: 179, endPoint y: 92, distance: 23.3
click at [179, 92] on input "prj1" at bounding box center [210, 94] width 63 height 10
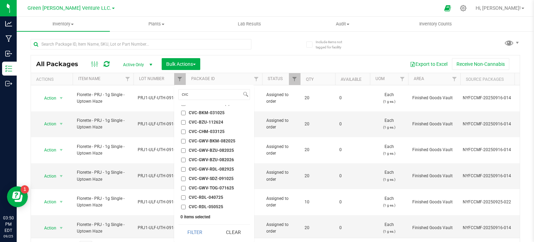
click at [184, 169] on input "CVC-GWV-RDL-082925" at bounding box center [183, 169] width 5 height 5
click at [195, 227] on button "Filter" at bounding box center [194, 231] width 33 height 15
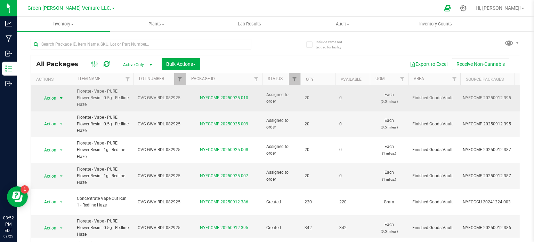
click at [46, 96] on span "Action" at bounding box center [47, 98] width 19 height 10
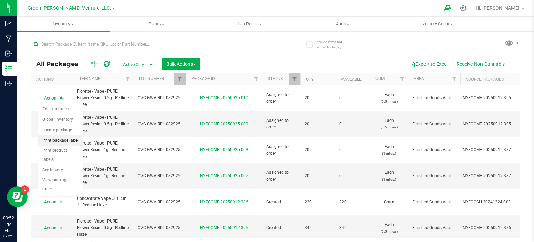
click at [60, 139] on li "Print package label" at bounding box center [60, 140] width 44 height 10
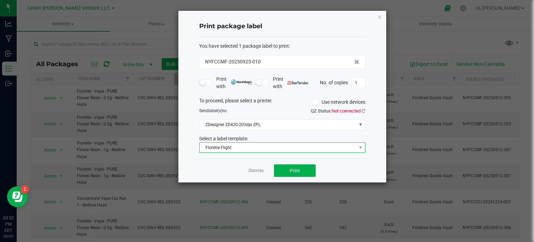
click at [244, 147] on span "Florette Flight" at bounding box center [277, 147] width 157 height 10
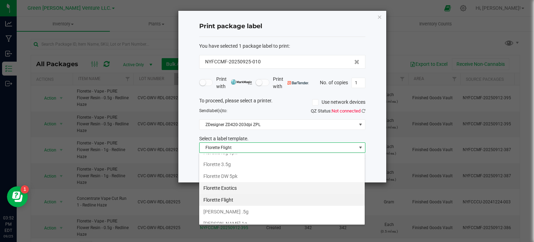
scroll to position [117, 0]
click at [247, 194] on li "[PERSON_NAME] .5g" at bounding box center [281, 196] width 165 height 12
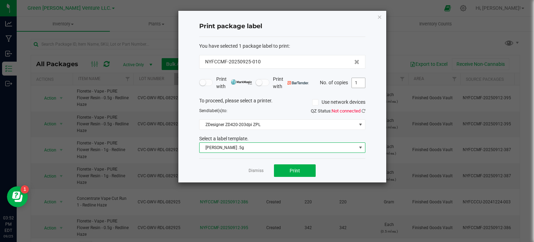
click at [358, 84] on input "1" at bounding box center [358, 83] width 13 height 10
click at [296, 170] on span "Print" at bounding box center [295, 171] width 10 height 6
click at [362, 82] on input "2" at bounding box center [358, 83] width 13 height 10
click at [293, 170] on span "Print" at bounding box center [295, 171] width 10 height 6
click at [381, 15] on icon "button" at bounding box center [379, 17] width 5 height 8
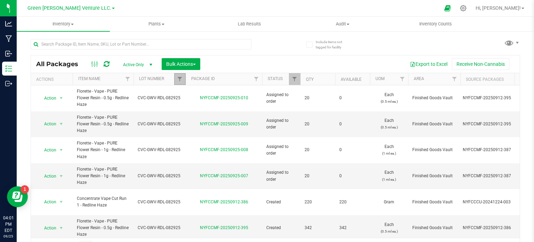
click at [176, 76] on link "Filter" at bounding box center [179, 79] width 11 height 12
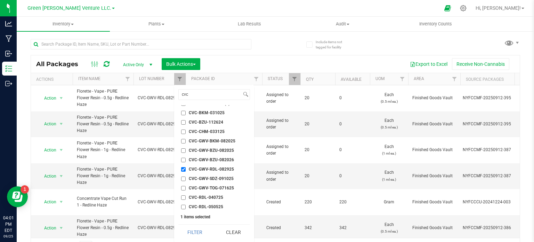
click at [182, 168] on input "CVC-GWV-RDL-082925" at bounding box center [183, 169] width 5 height 5
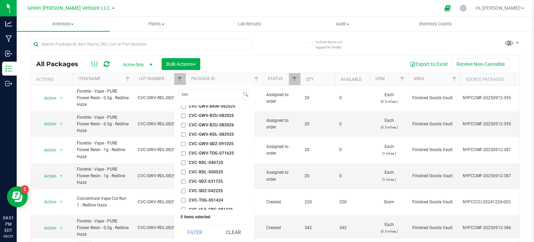
scroll to position [138, 0]
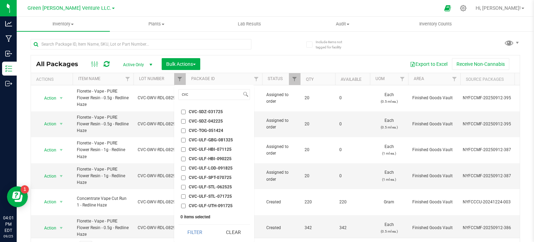
click at [185, 140] on input "CVC-ULF-GBG-081325" at bounding box center [183, 140] width 5 height 5
click at [204, 230] on button "Filter" at bounding box center [194, 231] width 33 height 15
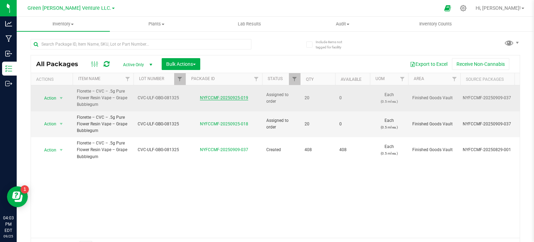
click at [238, 96] on link "NYFCCMF-20250925-019" at bounding box center [224, 97] width 48 height 5
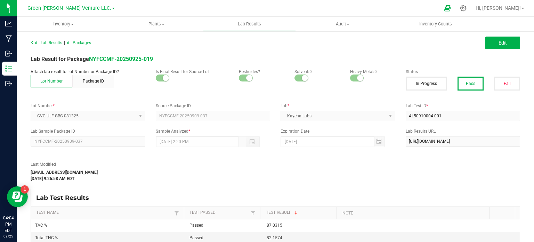
click at [448, 125] on div "All Lab Results | All Packages Edit Lab Result for Package NYFCCMF-20250925-019…" at bounding box center [275, 157] width 489 height 239
click at [76, 116] on kendo-dropdownlist "CVC-ULF-GBG-081325" at bounding box center [88, 116] width 115 height 10
click at [98, 117] on kendo-dropdownlist "CVC-ULF-GBG-081325" at bounding box center [88, 116] width 115 height 10
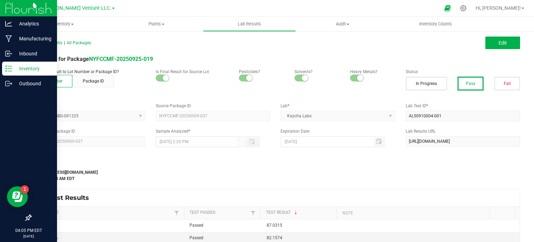
click at [11, 68] on icon at bounding box center [8, 68] width 7 height 7
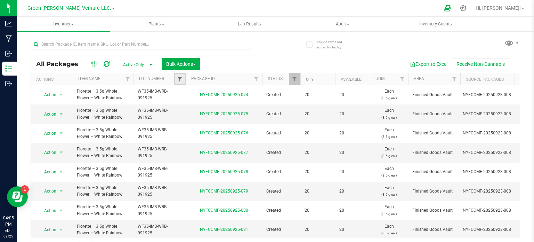
click at [179, 77] on span "Filter" at bounding box center [180, 79] width 6 height 6
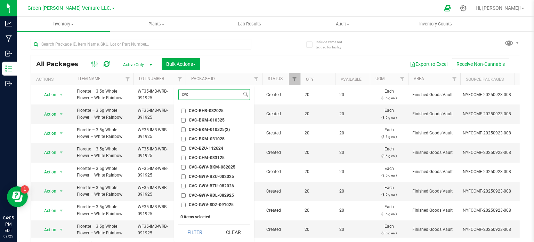
scroll to position [130, 0]
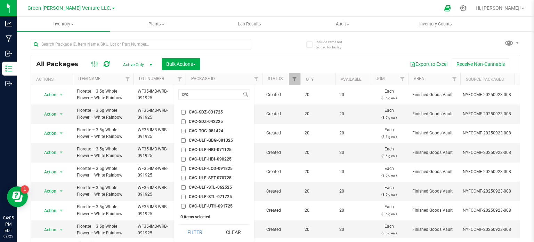
click at [183, 141] on input "CVC-ULF-GBG-081325" at bounding box center [183, 140] width 5 height 5
click at [189, 228] on button "Filter" at bounding box center [194, 231] width 33 height 15
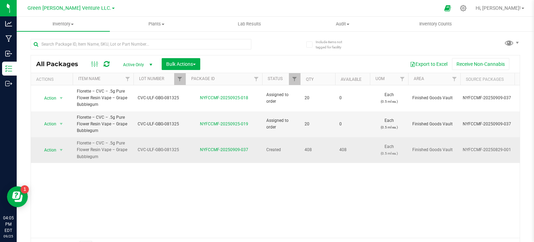
click at [152, 150] on span "CVC-ULF-GBG-081325" at bounding box center [160, 149] width 44 height 7
click at [162, 126] on span "CVC-ULF-GBG-081325" at bounding box center [160, 124] width 44 height 7
click at [163, 124] on input "CVC-ULF-GBG-081325" at bounding box center [158, 124] width 50 height 11
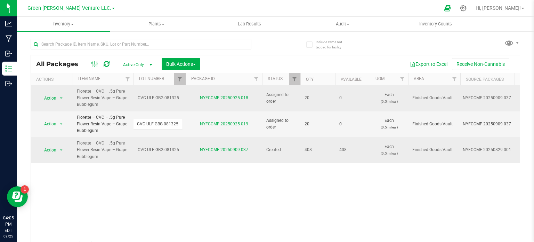
click at [166, 98] on span "CVC-ULF-GBG-081325" at bounding box center [160, 98] width 44 height 7
click at [166, 98] on input "CVC-ULF-GBG-081325" at bounding box center [158, 97] width 50 height 11
click at [153, 105] on td "CVC-ULF-GBG-081325" at bounding box center [159, 98] width 52 height 26
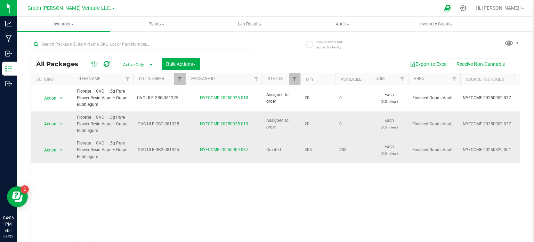
click at [154, 127] on span "CVC-ULF-GBG-081325" at bounding box center [160, 124] width 44 height 7
click at [160, 156] on td "CVC-ULF-GBG-081325" at bounding box center [159, 150] width 52 height 26
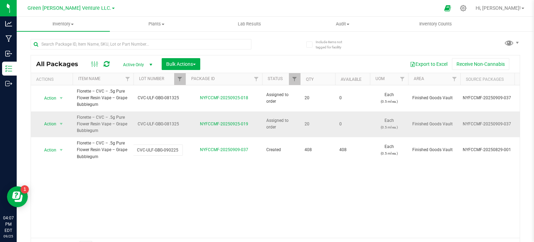
click at [179, 125] on div "All Packages Active Only Active Only Lab Samples Locked All Bulk Actions Add to…" at bounding box center [275, 154] width 489 height 199
click at [170, 124] on span "CVC-ULF-GBG-081325" at bounding box center [160, 124] width 44 height 7
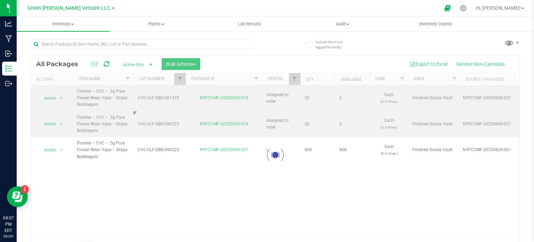
click at [164, 95] on div "Loading... All Packages Active Only Active Only Lab Samples Locked All Bulk Act…" at bounding box center [275, 154] width 489 height 199
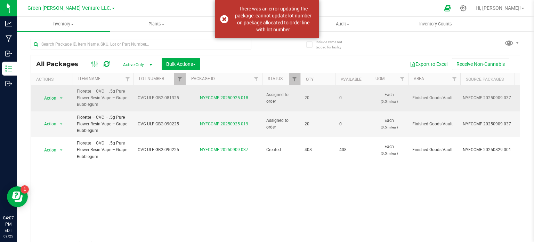
click at [168, 96] on span "CVC-ULF-GBG-081325" at bounding box center [160, 98] width 44 height 7
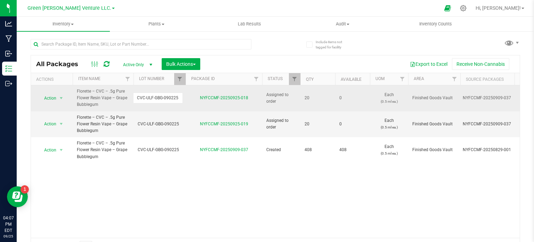
click at [176, 197] on div "All Packages Active Only Active Only Lab Samples Locked All Bulk Actions Add to…" at bounding box center [275, 154] width 489 height 199
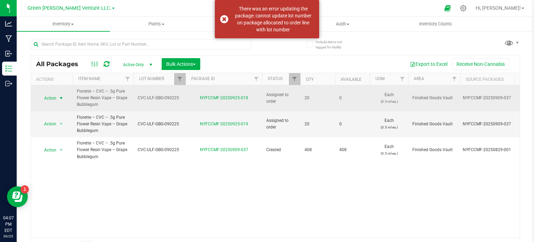
click at [57, 97] on span "select" at bounding box center [61, 98] width 9 height 10
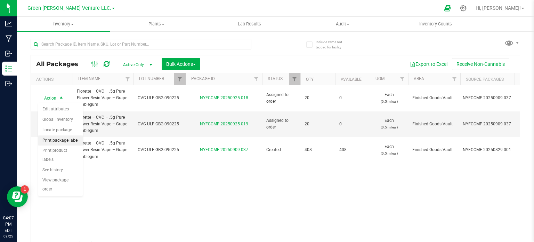
click at [63, 138] on li "Print package label" at bounding box center [60, 140] width 44 height 10
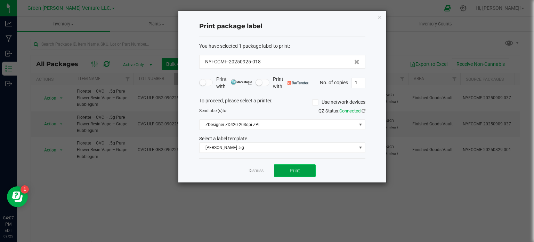
click at [290, 168] on span "Print" at bounding box center [295, 171] width 10 height 6
click at [380, 18] on icon "button" at bounding box center [379, 17] width 5 height 8
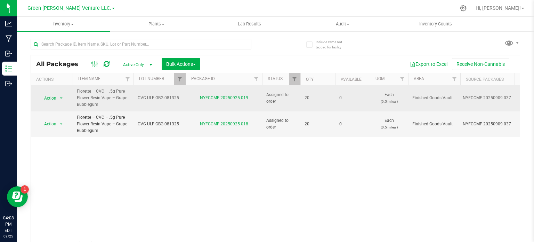
click at [175, 98] on span "CVC-ULF-GBG-081325" at bounding box center [160, 98] width 44 height 7
click at [164, 139] on div "Action Action Edit attributes Global inventory Locate package Print package lab…" at bounding box center [275, 161] width 489 height 152
click at [230, 97] on link "NYFCCMF-20250925-019" at bounding box center [224, 97] width 48 height 5
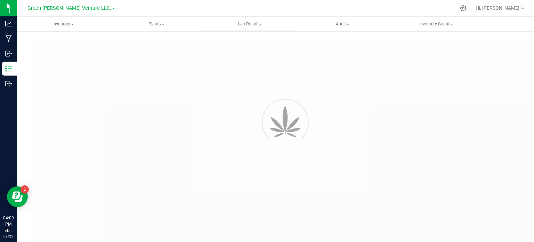
type input "NYFCCMF-20250909-037"
type input "AL50910004-001"
type input "NYFCCMF-20250909-037"
type input "09/12/2025 2:20 PM"
type input "09/12/2026"
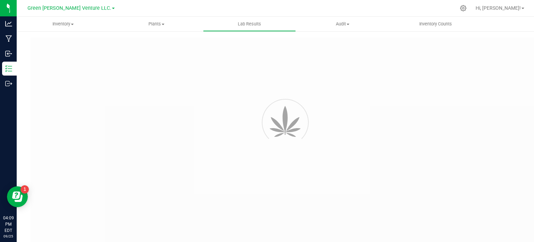
type input "https://www.florettecannabis.com/test-results"
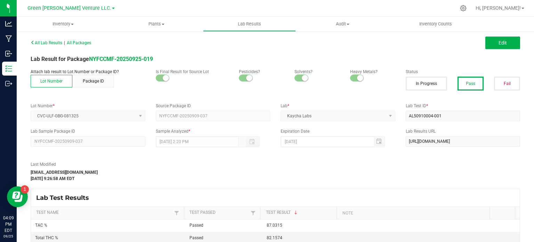
click at [90, 112] on kendo-dropdownlist "CVC-ULF-GBG-081325" at bounding box center [88, 116] width 115 height 10
click at [84, 113] on kendo-dropdownlist "CVC-ULF-GBG-081325" at bounding box center [88, 116] width 115 height 10
click at [491, 43] on button "Edit" at bounding box center [502, 42] width 35 height 13
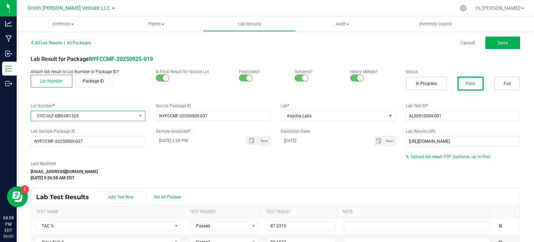
click at [81, 114] on span "CVC-ULF-GBG-081325" at bounding box center [83, 116] width 105 height 10
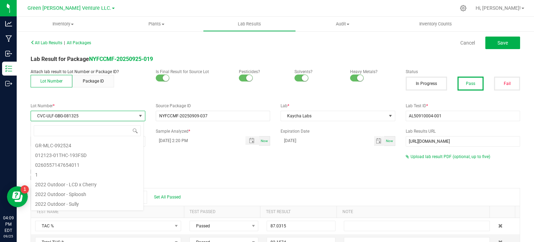
scroll to position [10, 113]
click at [86, 113] on span "CVC-ULF-GBG-081325" at bounding box center [83, 116] width 105 height 10
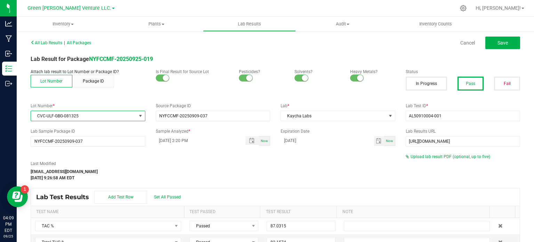
click at [86, 113] on span "CVC-ULF-GBG-081325" at bounding box center [83, 116] width 105 height 10
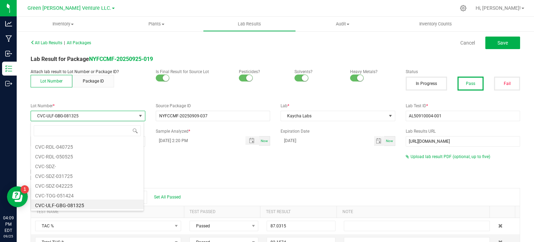
click at [80, 116] on span "CVC-ULF-GBG-081325" at bounding box center [83, 116] width 105 height 10
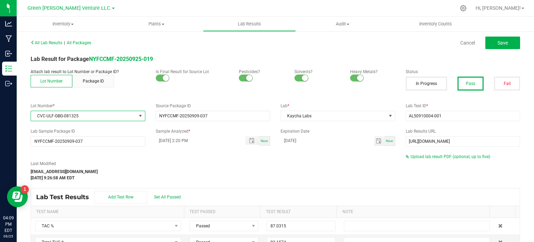
click at [79, 116] on span "CVC-ULF-GBG-081325" at bounding box center [83, 116] width 105 height 10
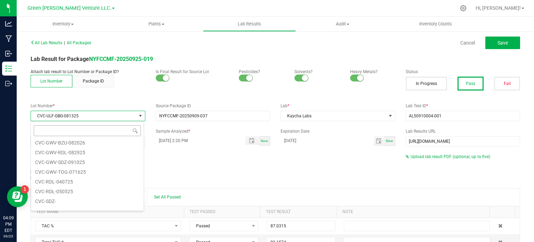
scroll to position [976, 0]
click at [81, 114] on span "CVC-ULF-GBG-081325" at bounding box center [83, 116] width 105 height 10
